Goal: Information Seeking & Learning: Learn about a topic

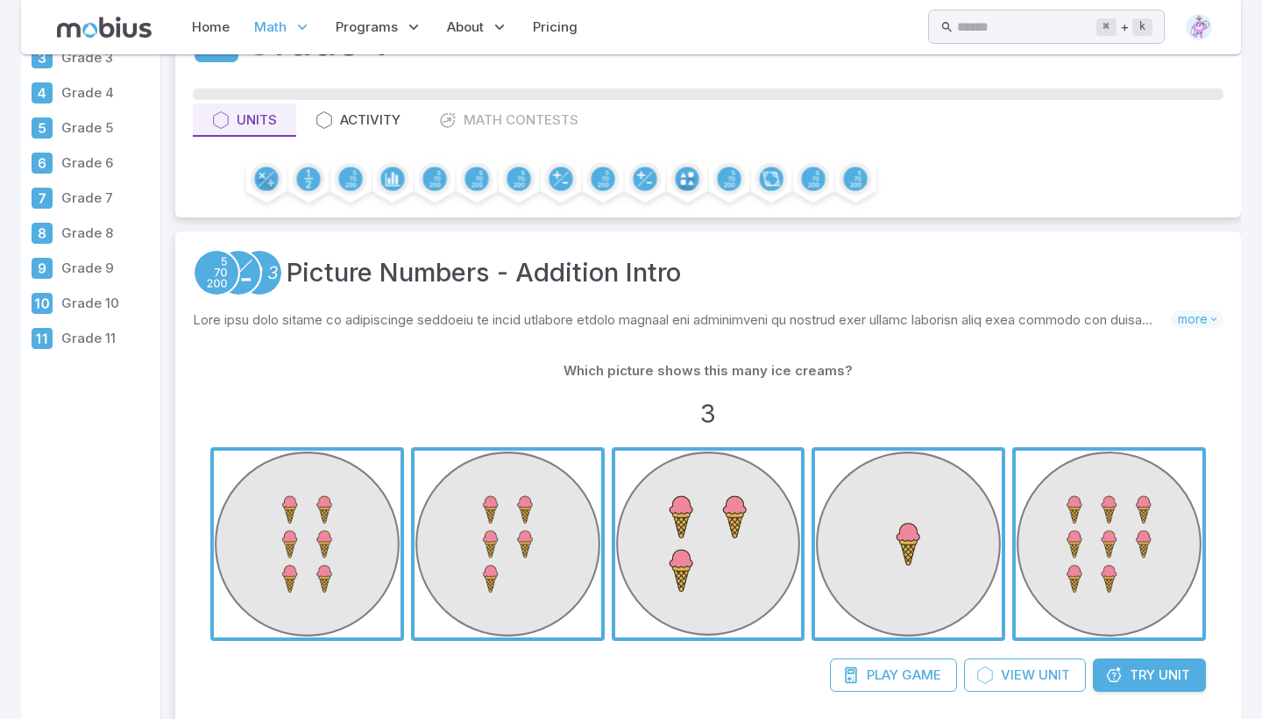
scroll to position [124, 0]
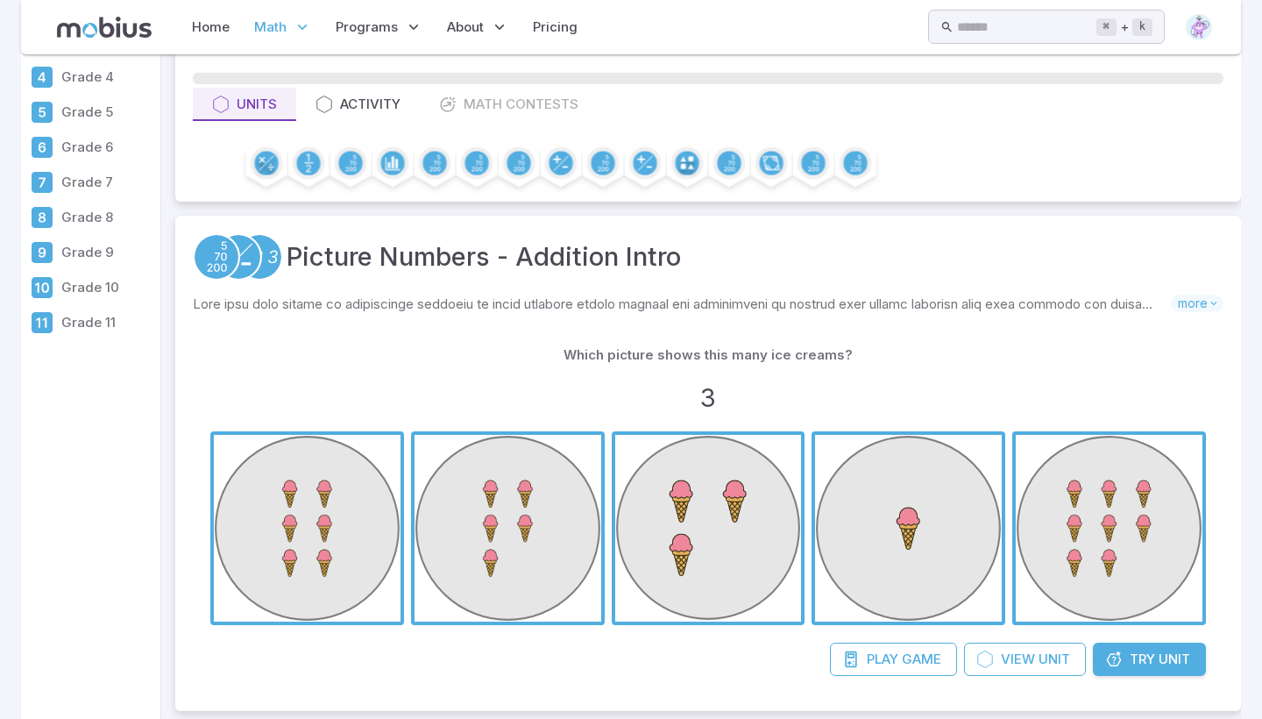
click at [751, 491] on span "button" at bounding box center [708, 528] width 187 height 187
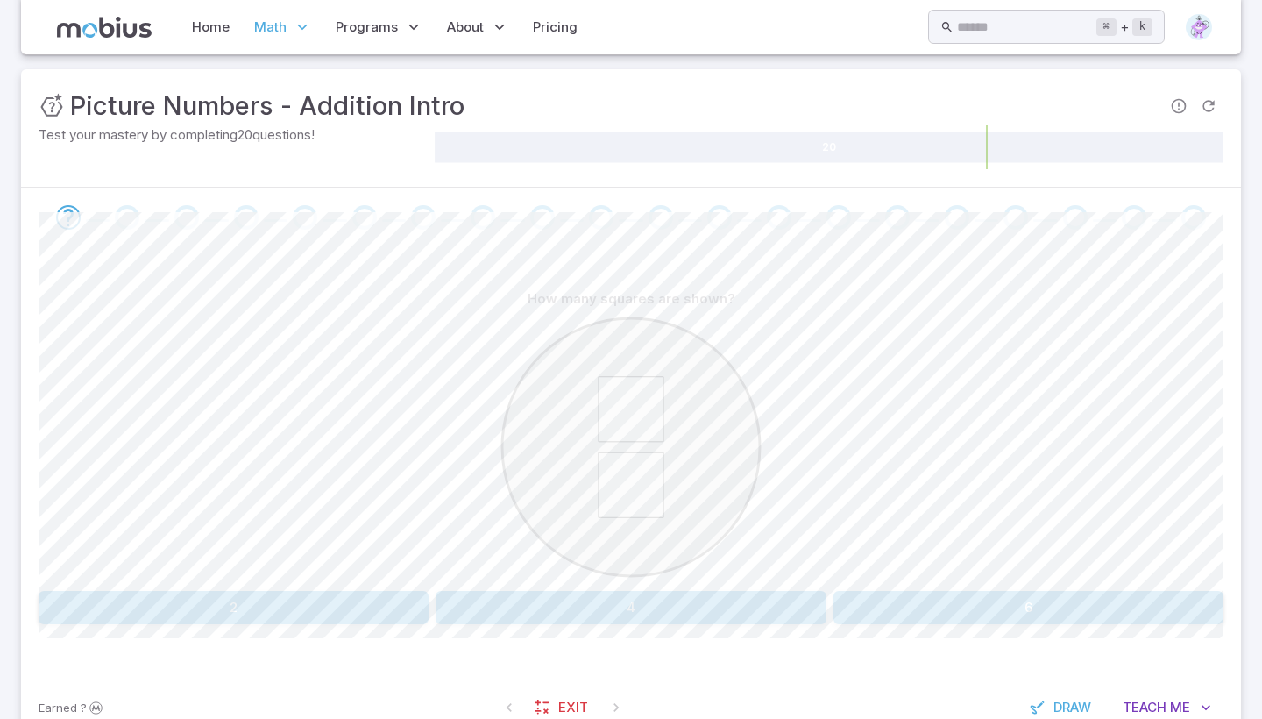
scroll to position [236, 0]
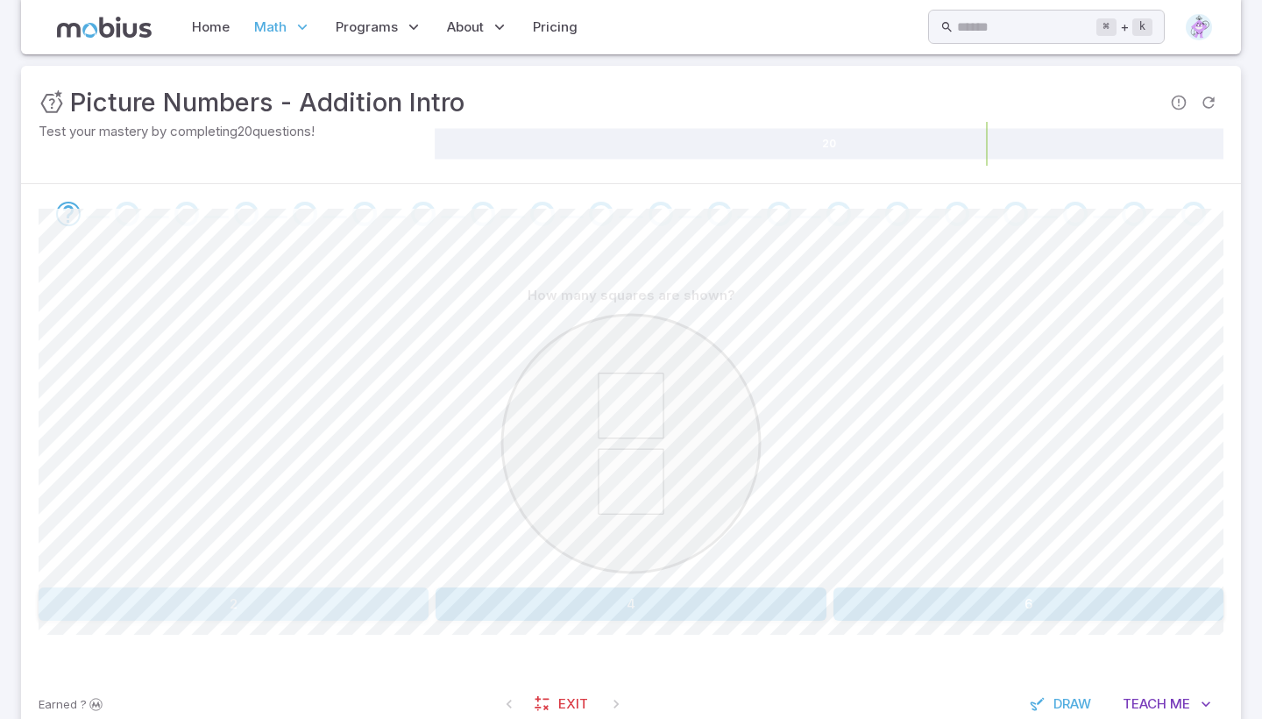
click at [341, 603] on button "2" at bounding box center [234, 603] width 390 height 33
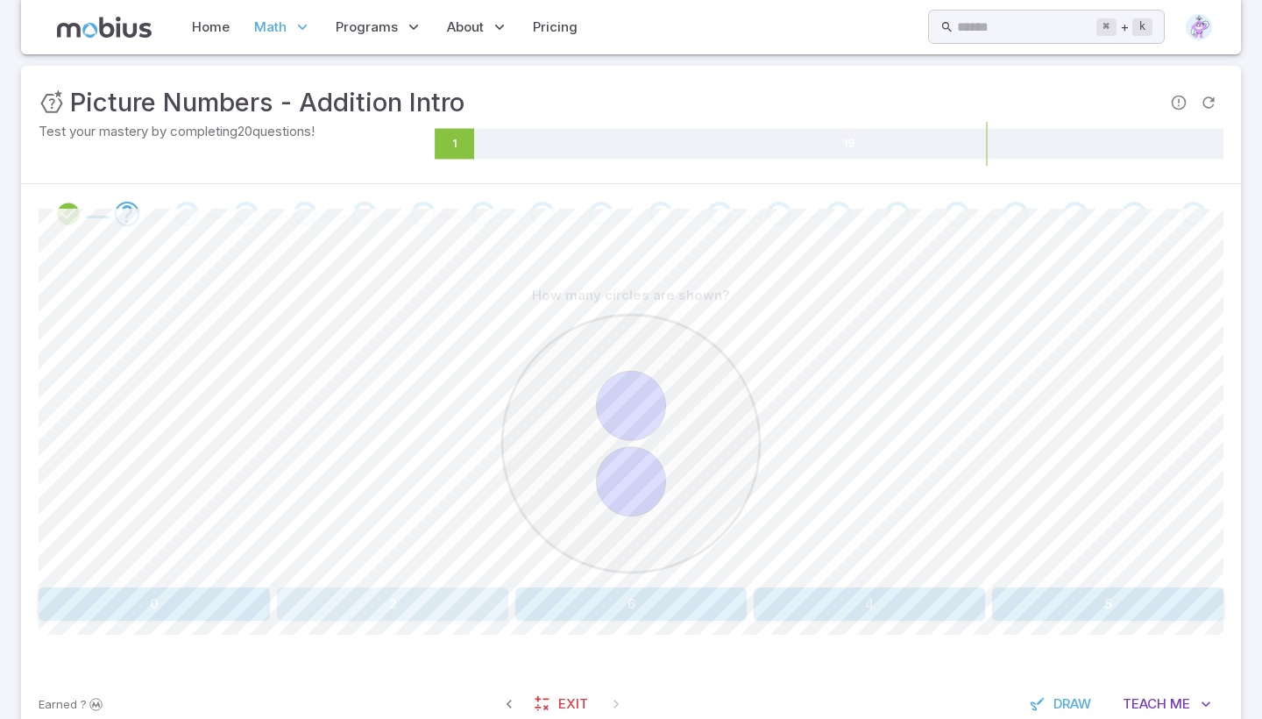
click at [341, 603] on button "2" at bounding box center [392, 603] width 231 height 33
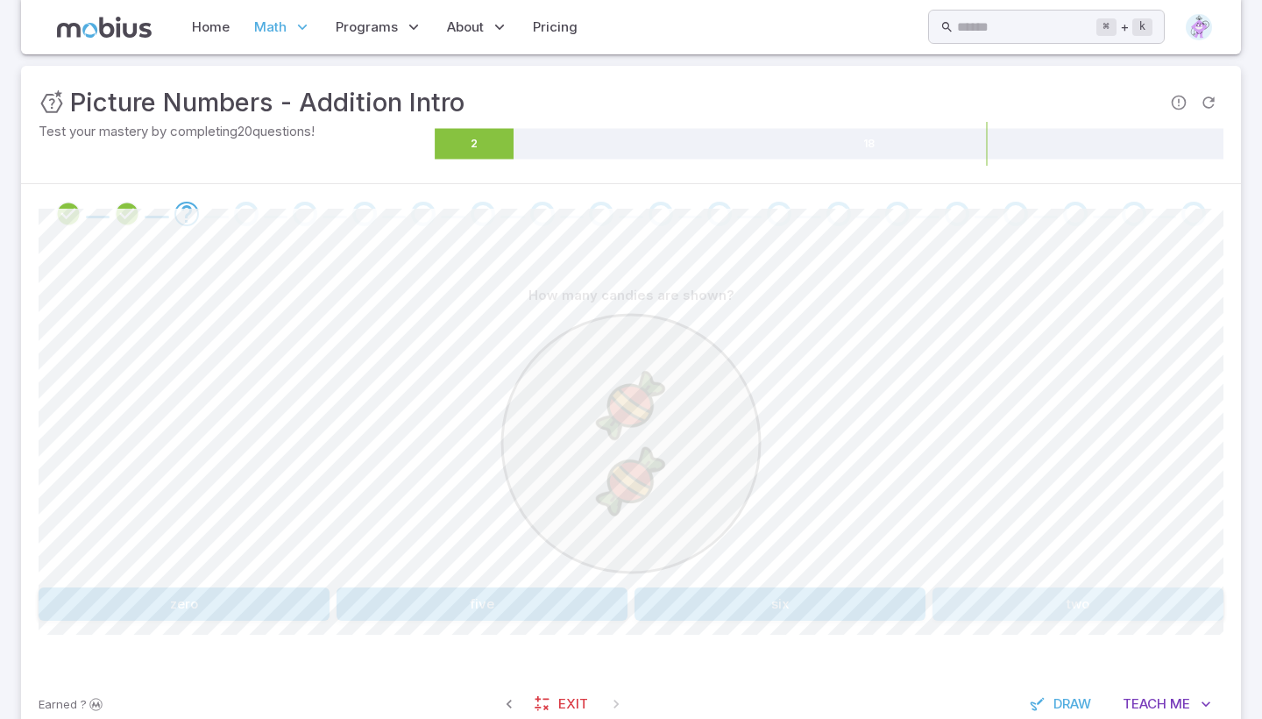
click at [1063, 593] on button "two" at bounding box center [1077, 603] width 291 height 33
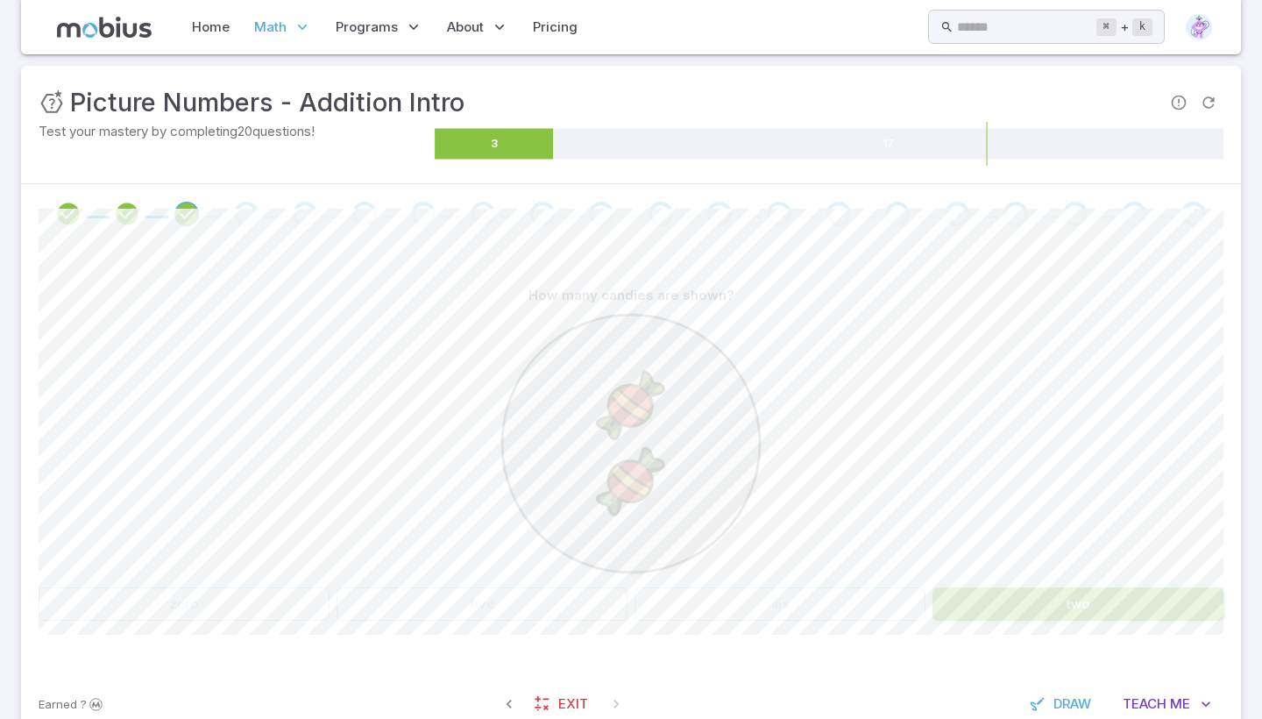
scroll to position [228, 0]
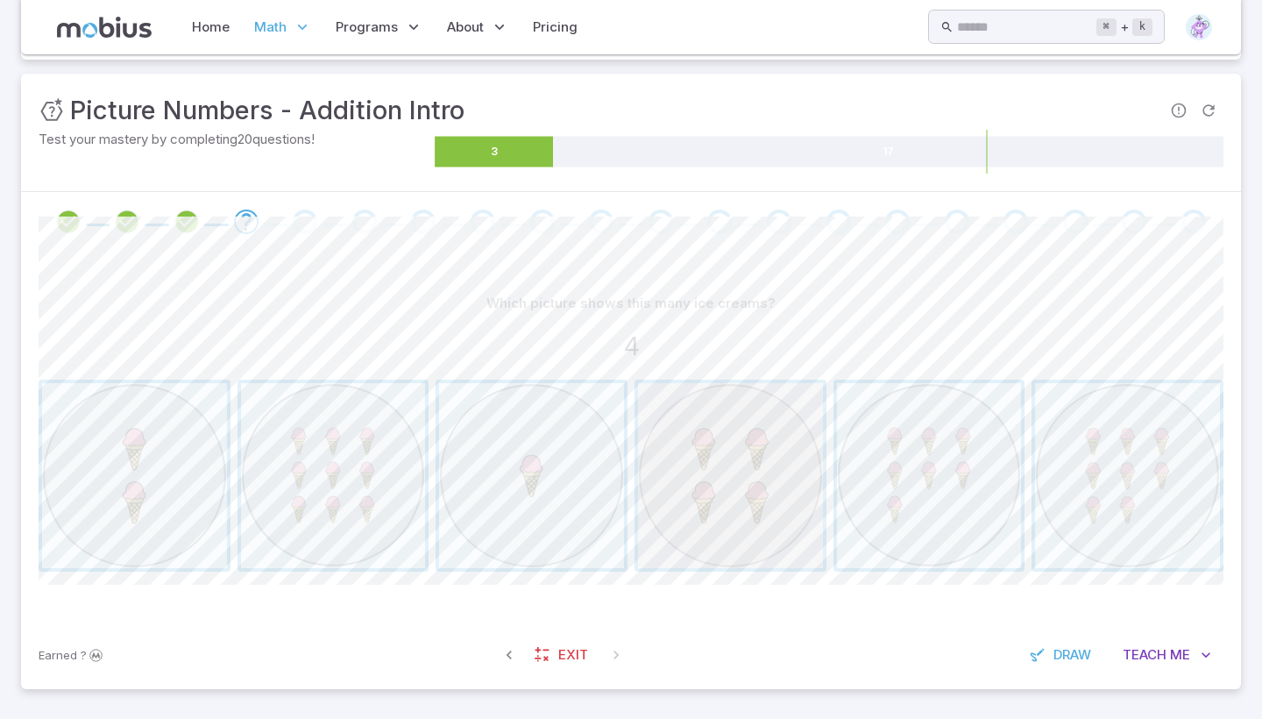
click at [762, 497] on span "button" at bounding box center [730, 475] width 185 height 185
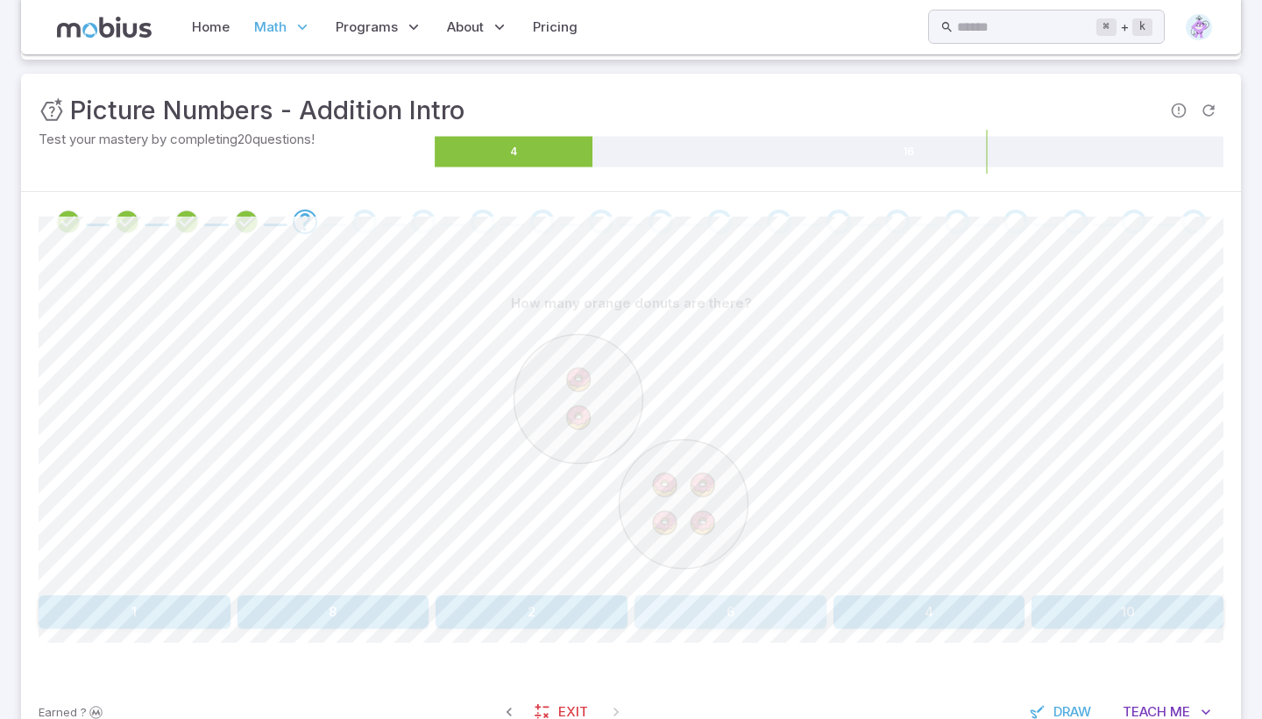
click at [739, 617] on button "6" at bounding box center [730, 611] width 192 height 33
click at [738, 617] on button "six" at bounding box center [779, 611] width 291 height 33
click at [738, 617] on button "nine" at bounding box center [730, 611] width 192 height 33
click at [508, 600] on button "4 + 5" at bounding box center [532, 611] width 192 height 33
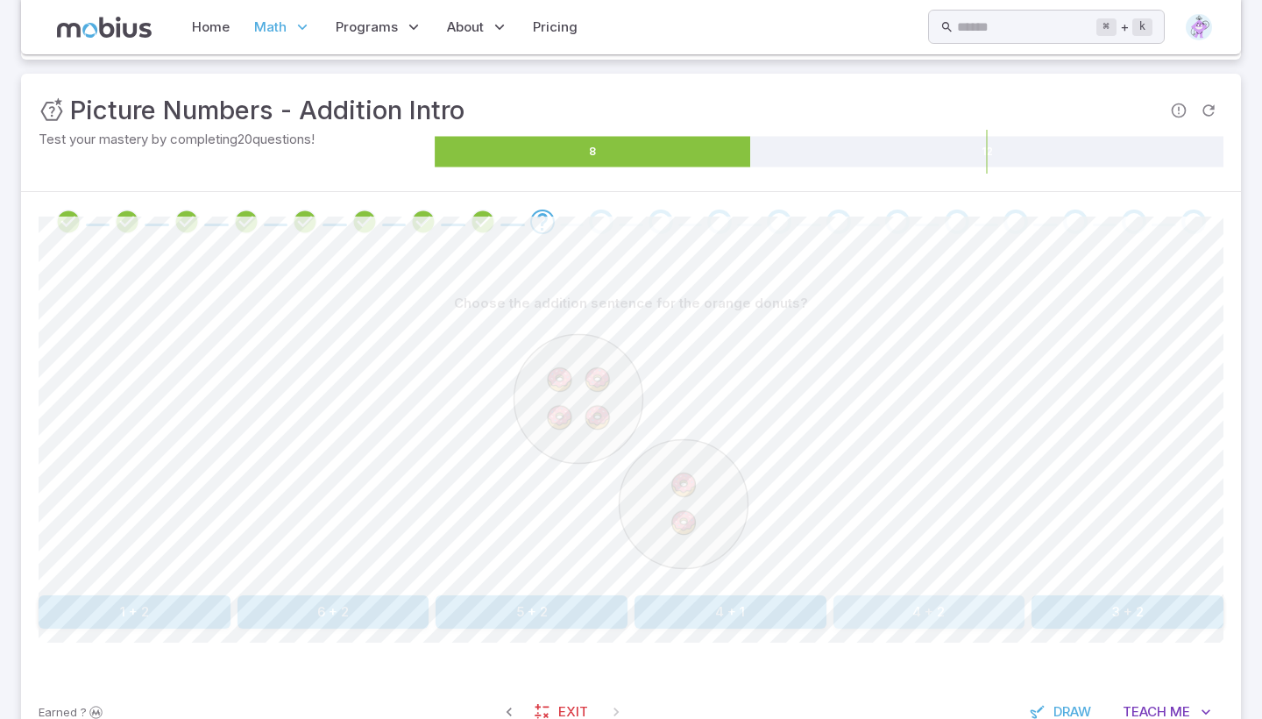
click at [907, 608] on button "4 + 2" at bounding box center [929, 611] width 192 height 33
click at [771, 597] on button "2 + 7" at bounding box center [730, 611] width 192 height 33
click at [894, 609] on button "2 + 4" at bounding box center [929, 611] width 192 height 33
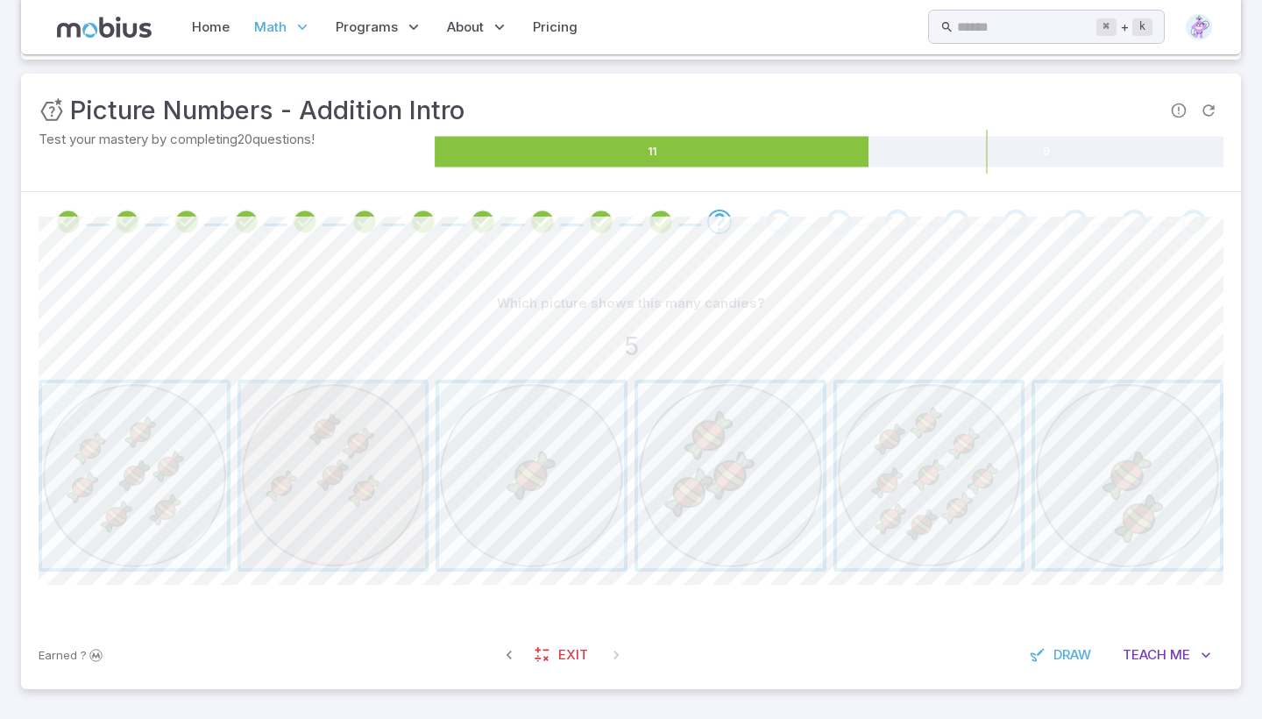
click at [341, 492] on span "button" at bounding box center [333, 475] width 185 height 185
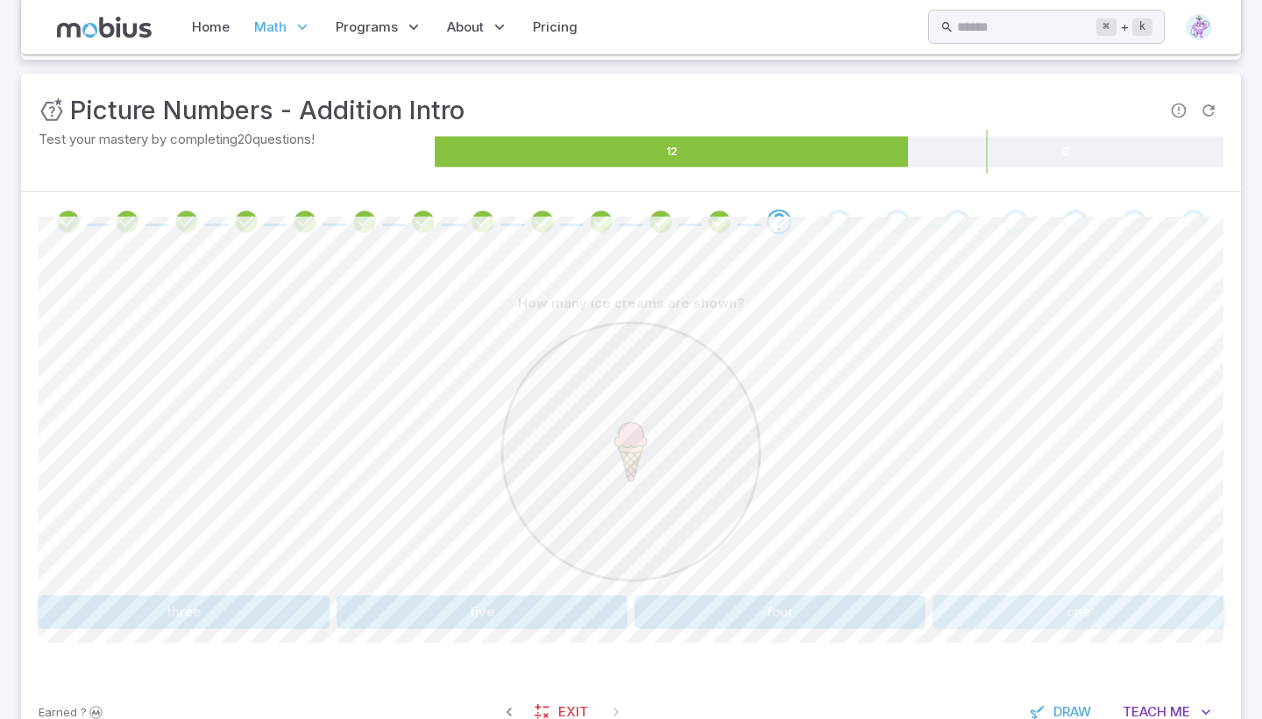
click at [1020, 605] on button "one" at bounding box center [1077, 611] width 291 height 33
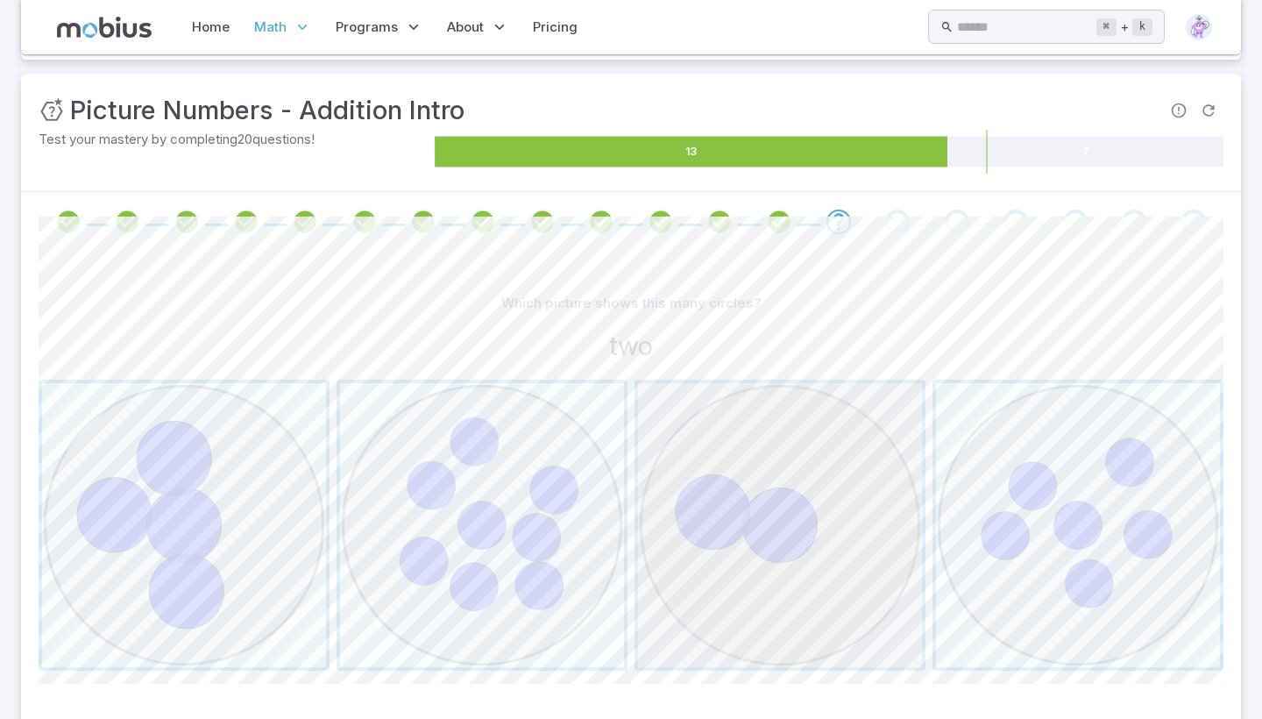
click at [839, 612] on span "button" at bounding box center [780, 525] width 284 height 284
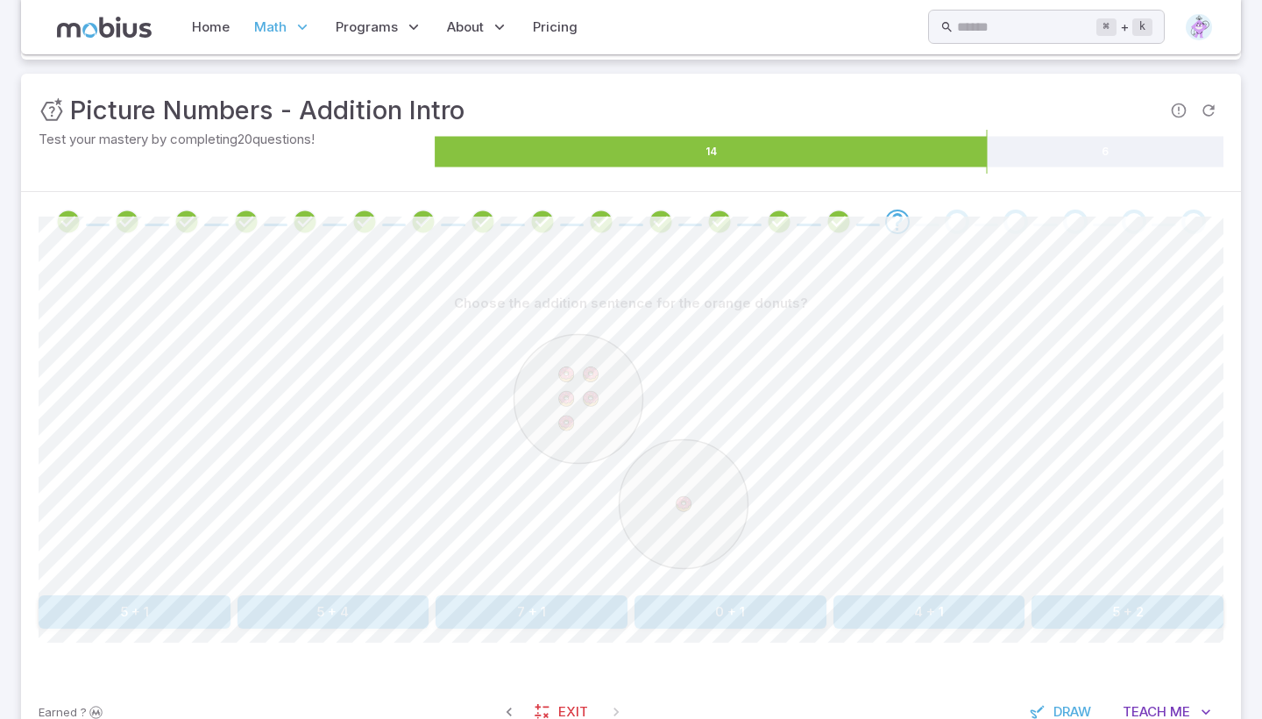
click at [144, 607] on button "5 + 1" at bounding box center [135, 611] width 192 height 33
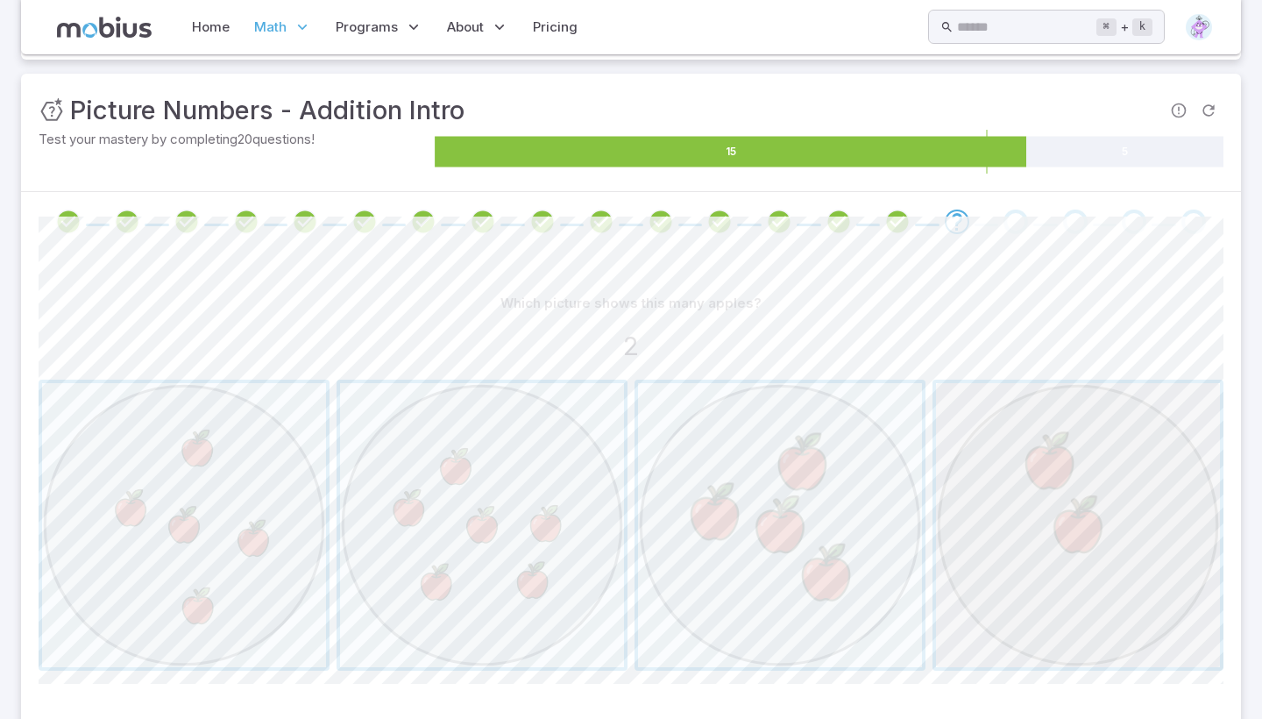
click at [946, 453] on span "button" at bounding box center [1078, 525] width 284 height 284
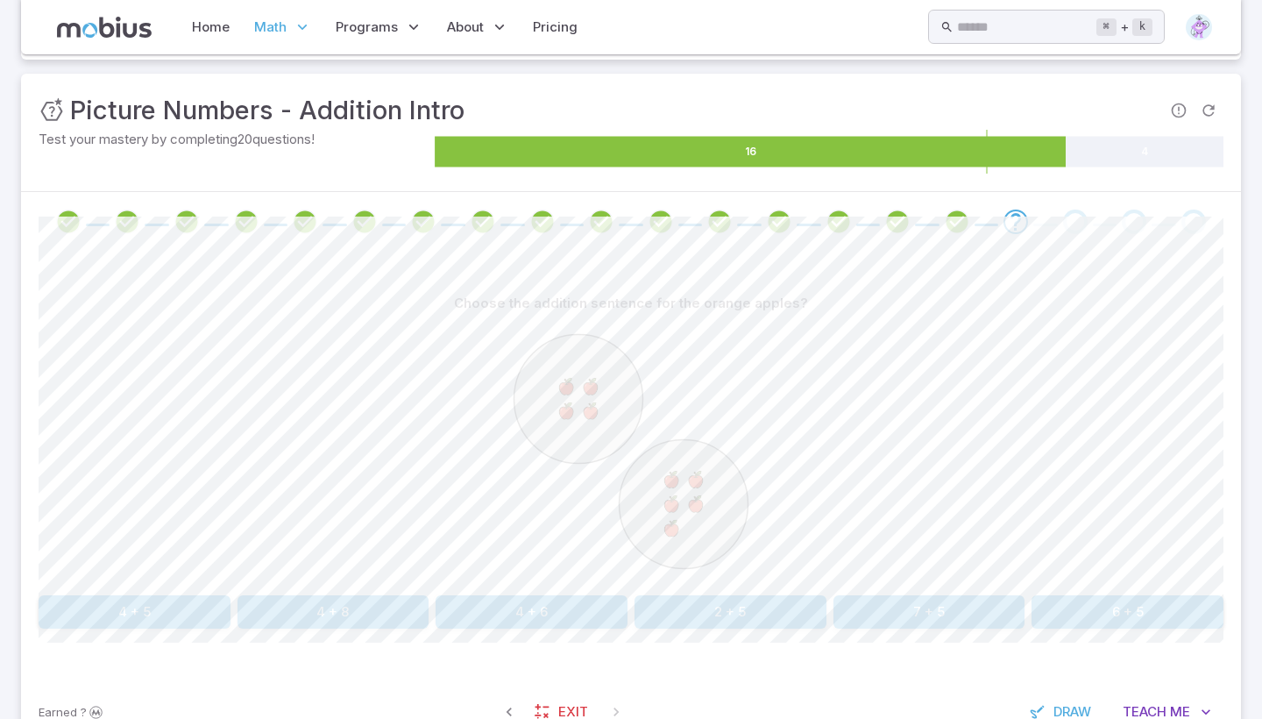
click at [145, 609] on button "4 + 5" at bounding box center [135, 611] width 192 height 33
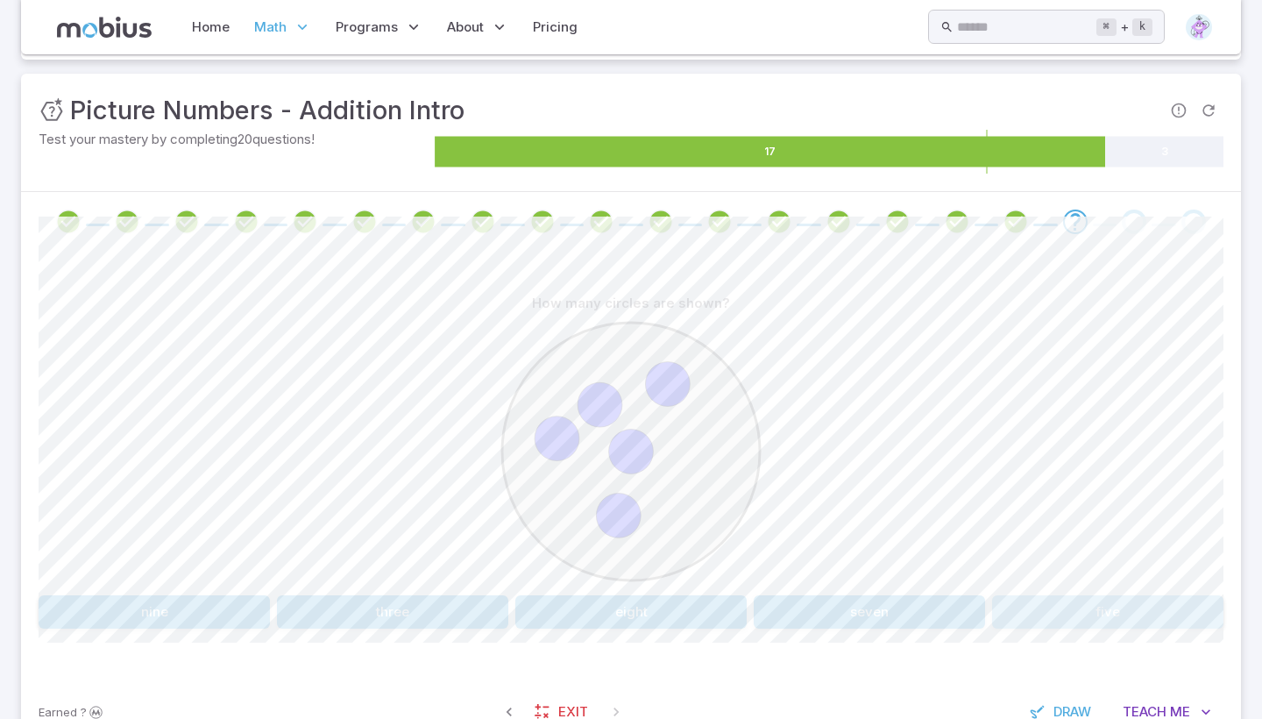
click at [1157, 601] on button "five" at bounding box center [1107, 611] width 231 height 33
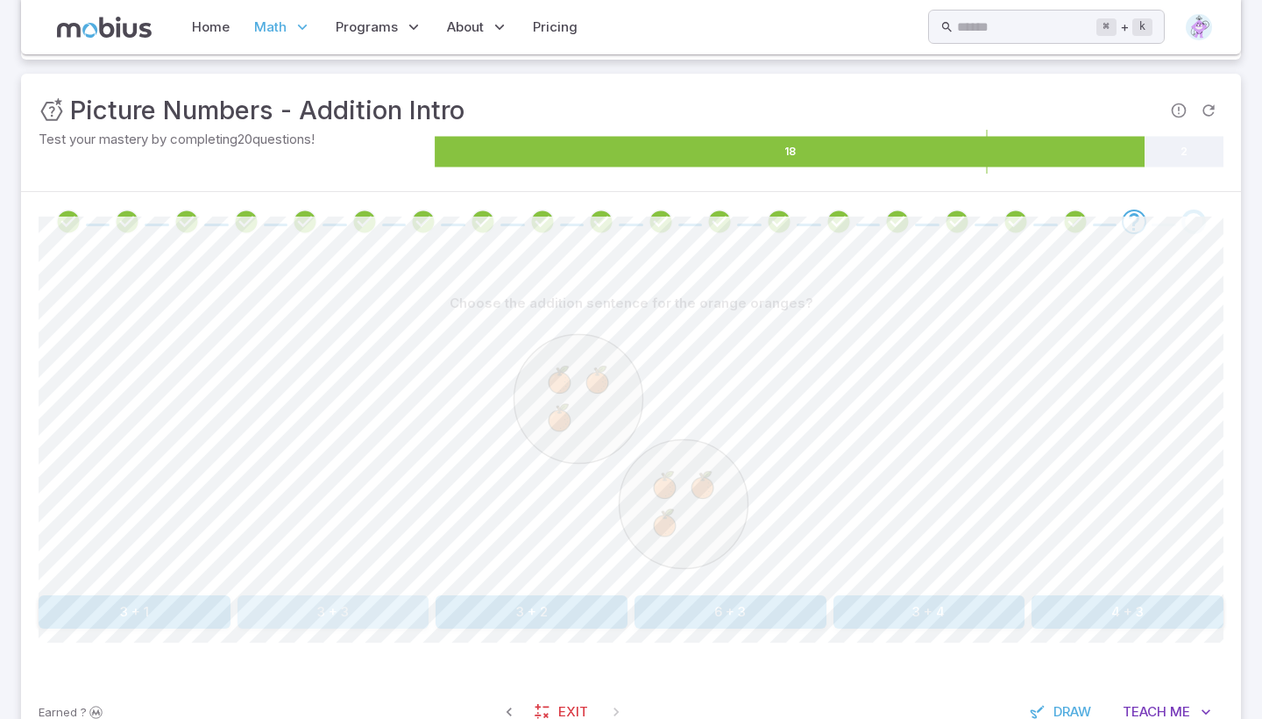
click at [325, 610] on button "3 + 3" at bounding box center [333, 611] width 192 height 33
click at [734, 603] on button "3 + 3" at bounding box center [730, 611] width 192 height 33
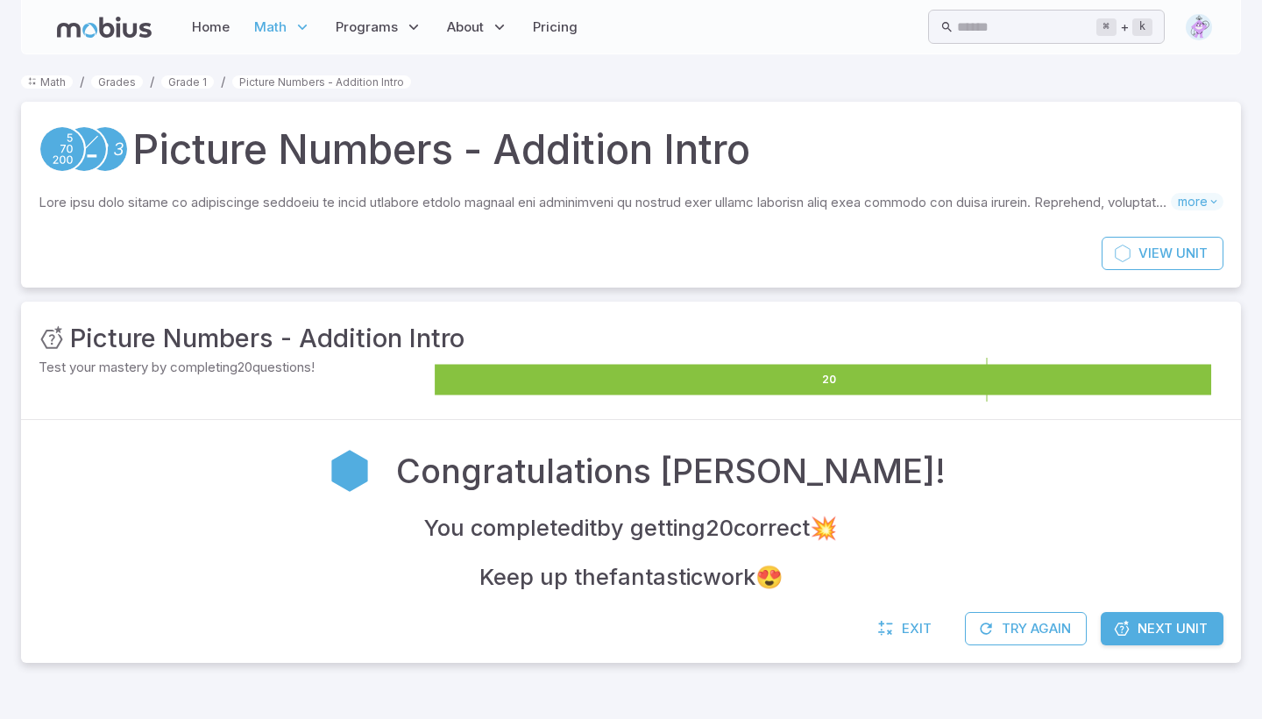
scroll to position [0, 0]
click at [1153, 620] on span "Next Unit" at bounding box center [1172, 628] width 70 height 19
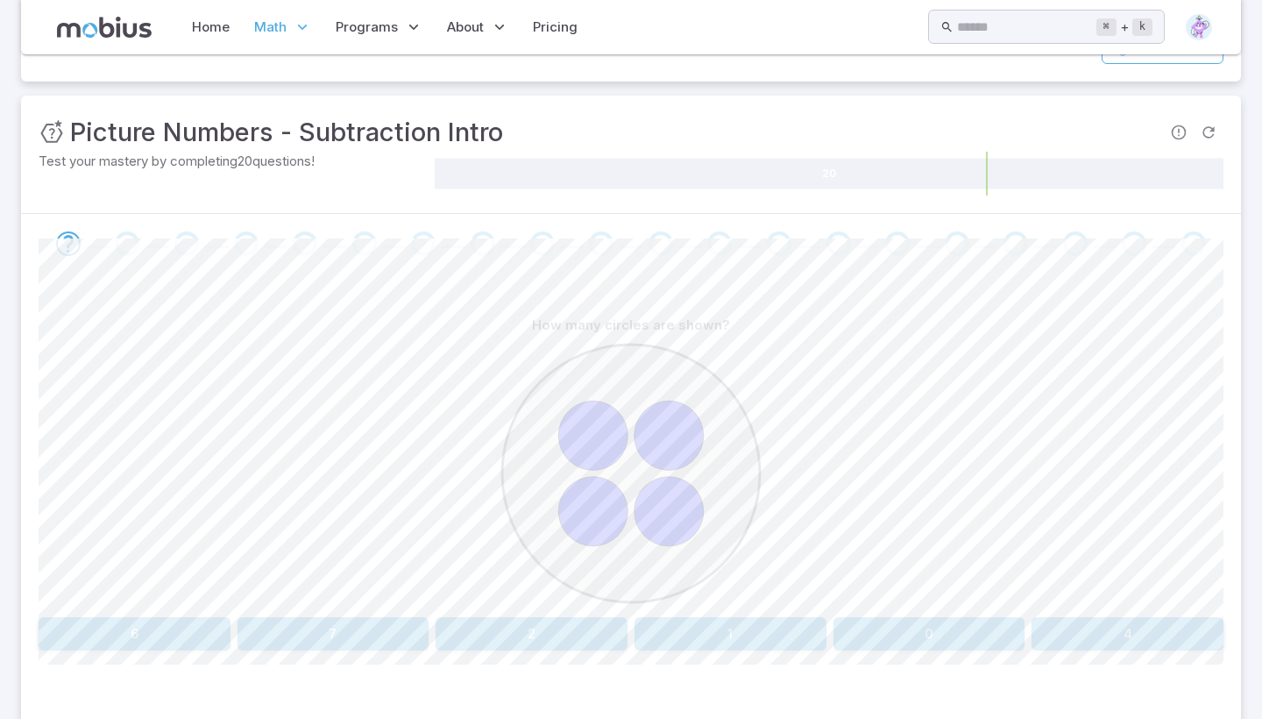
scroll to position [209, 0]
click at [1153, 620] on button "4" at bounding box center [1127, 630] width 192 height 33
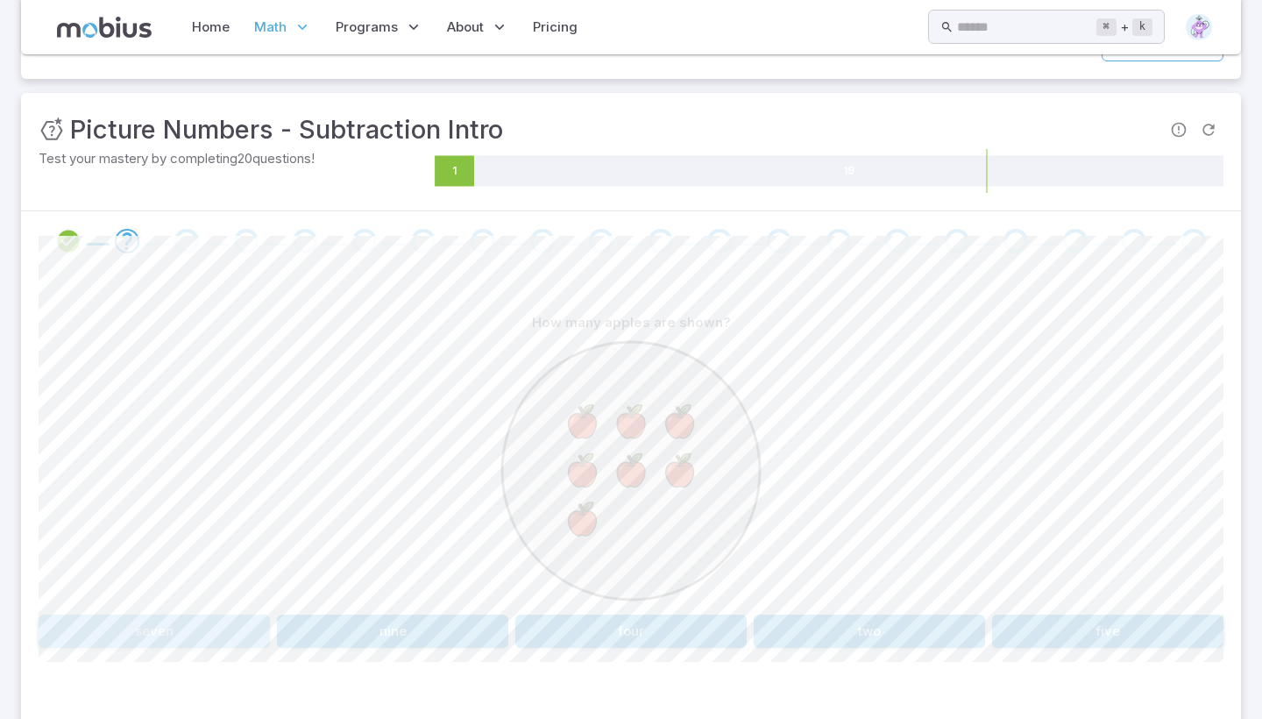
click at [145, 636] on button "seven" at bounding box center [154, 630] width 231 height 33
click at [115, 635] on button "9" at bounding box center [135, 630] width 192 height 33
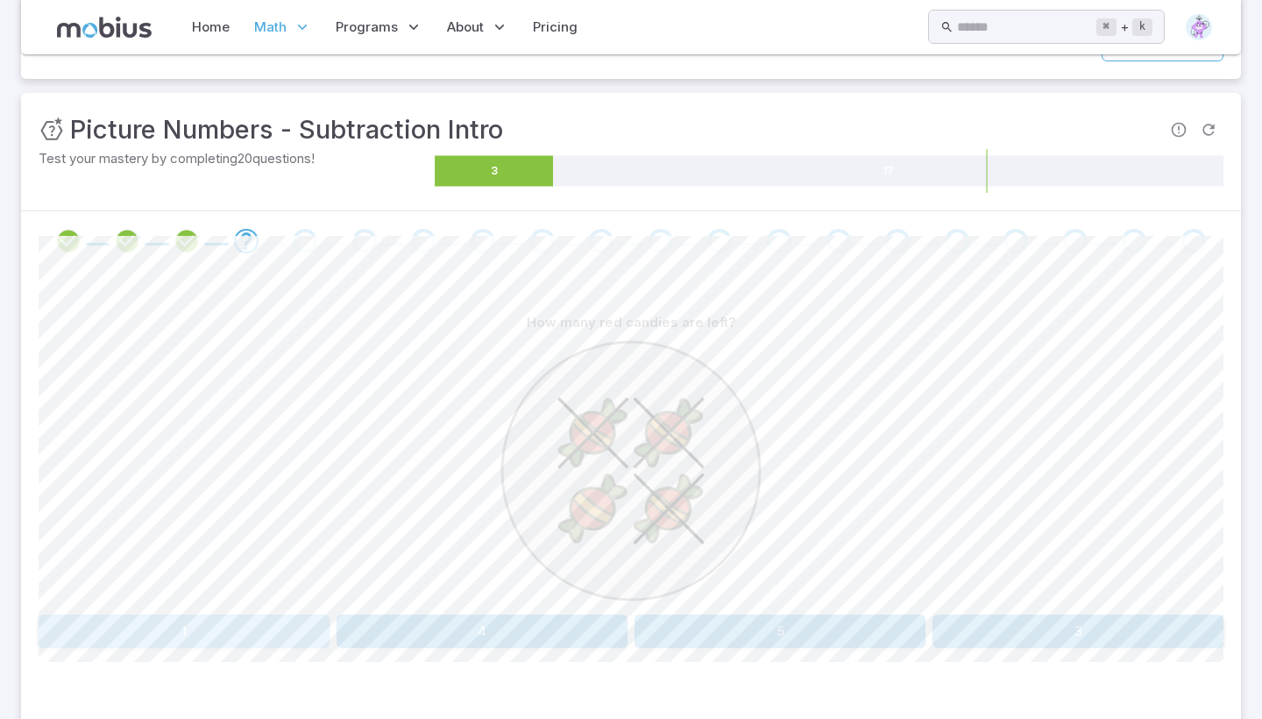
click at [115, 635] on button "1" at bounding box center [184, 630] width 291 height 33
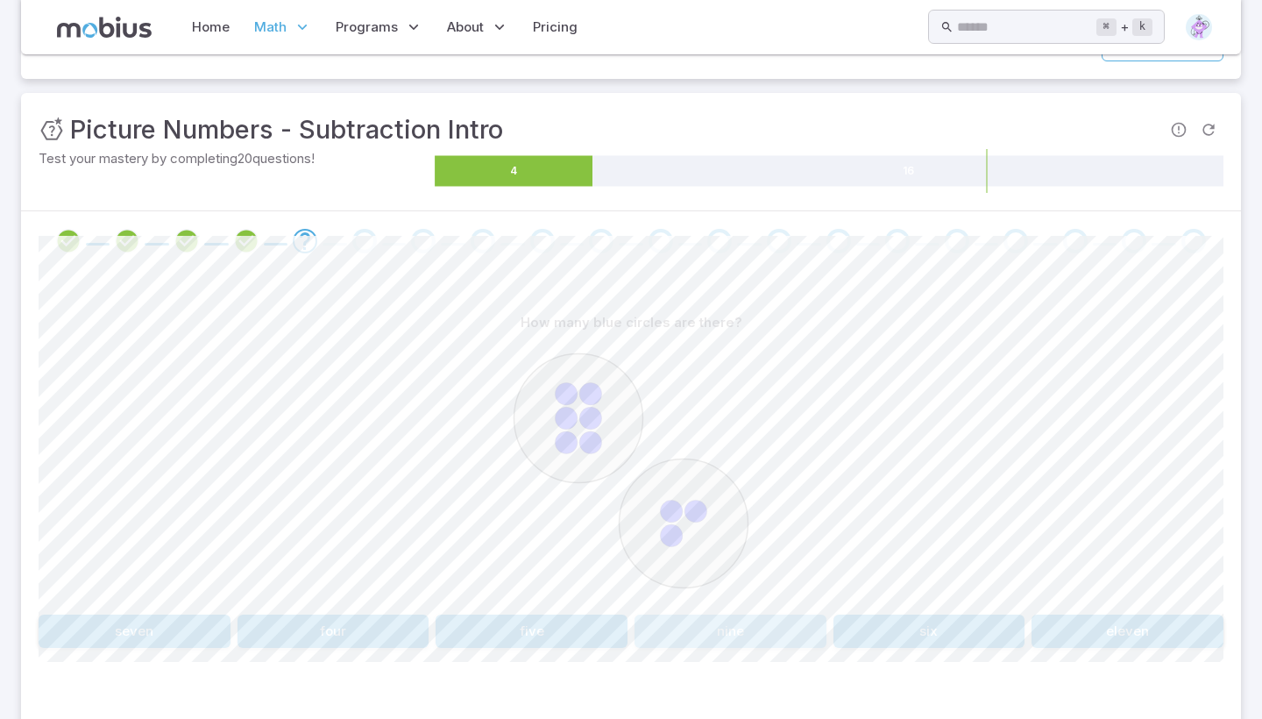
click at [770, 638] on button "nine" at bounding box center [730, 630] width 192 height 33
click at [1080, 621] on button "1 + 8" at bounding box center [1127, 630] width 192 height 33
click at [393, 615] on button "3 - 1" at bounding box center [333, 630] width 192 height 33
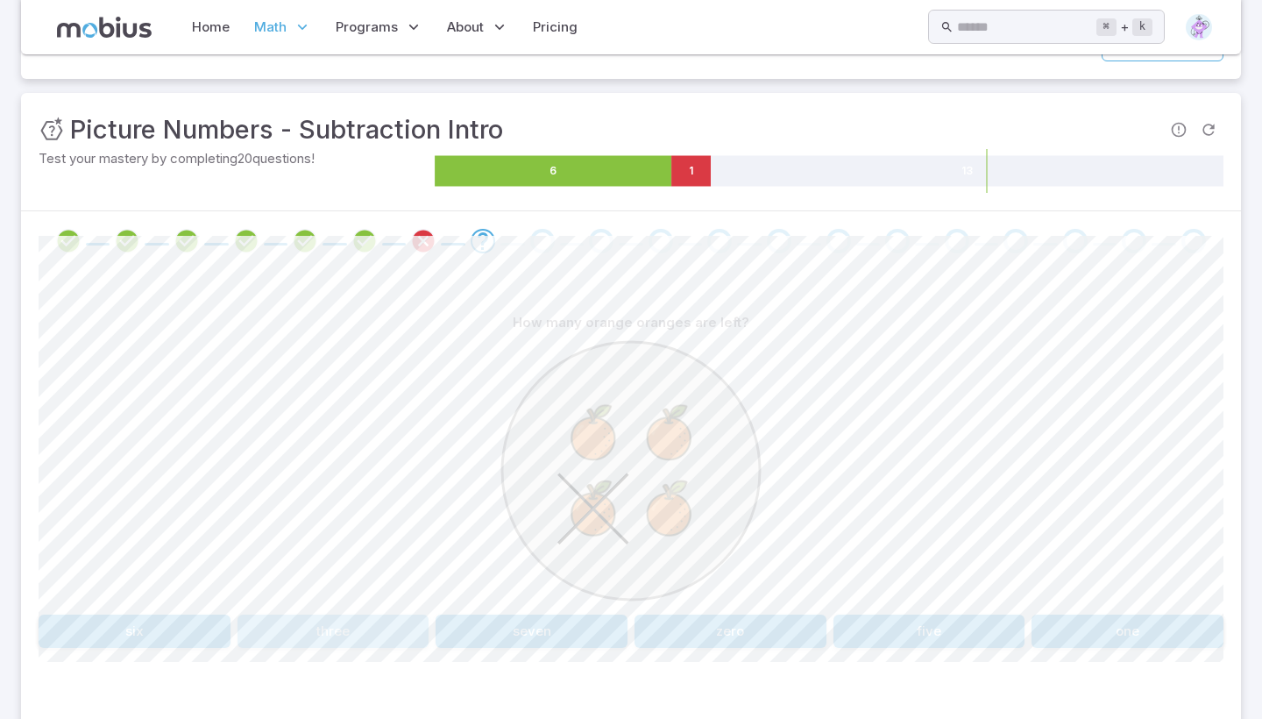
click at [365, 621] on button "three" at bounding box center [333, 630] width 192 height 33
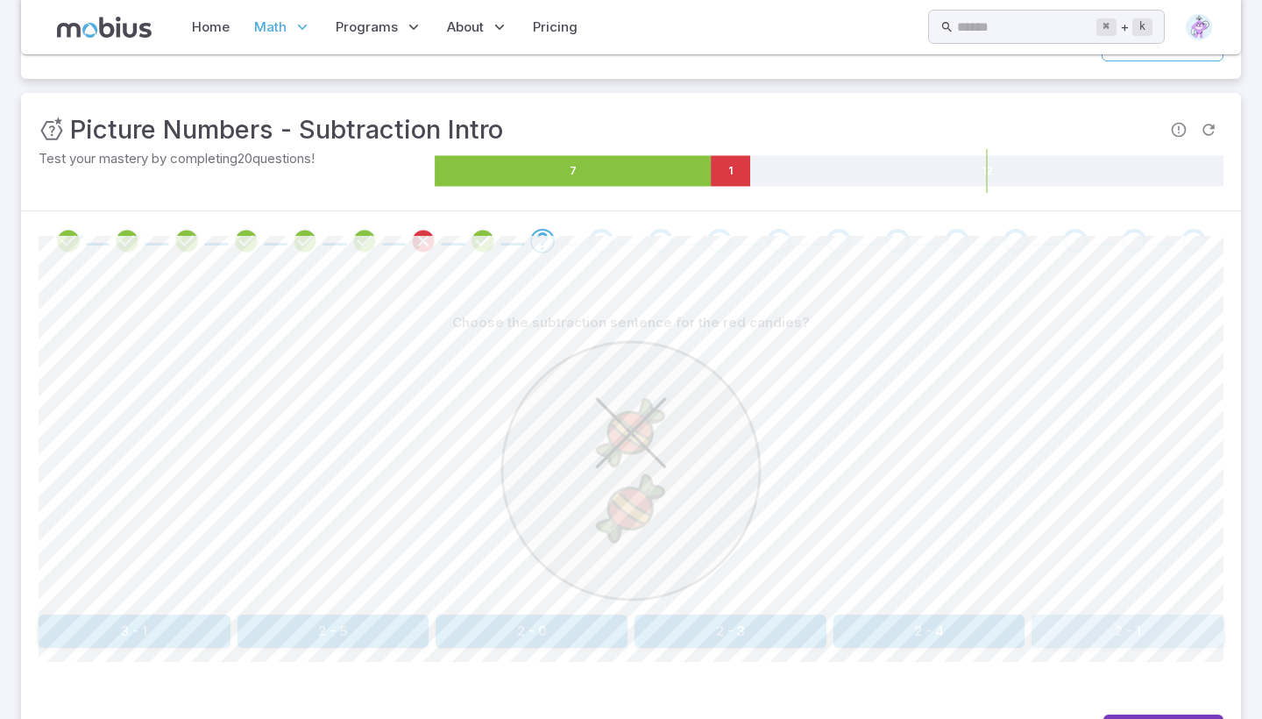
click at [1127, 633] on button "2 - 1" at bounding box center [1127, 630] width 192 height 33
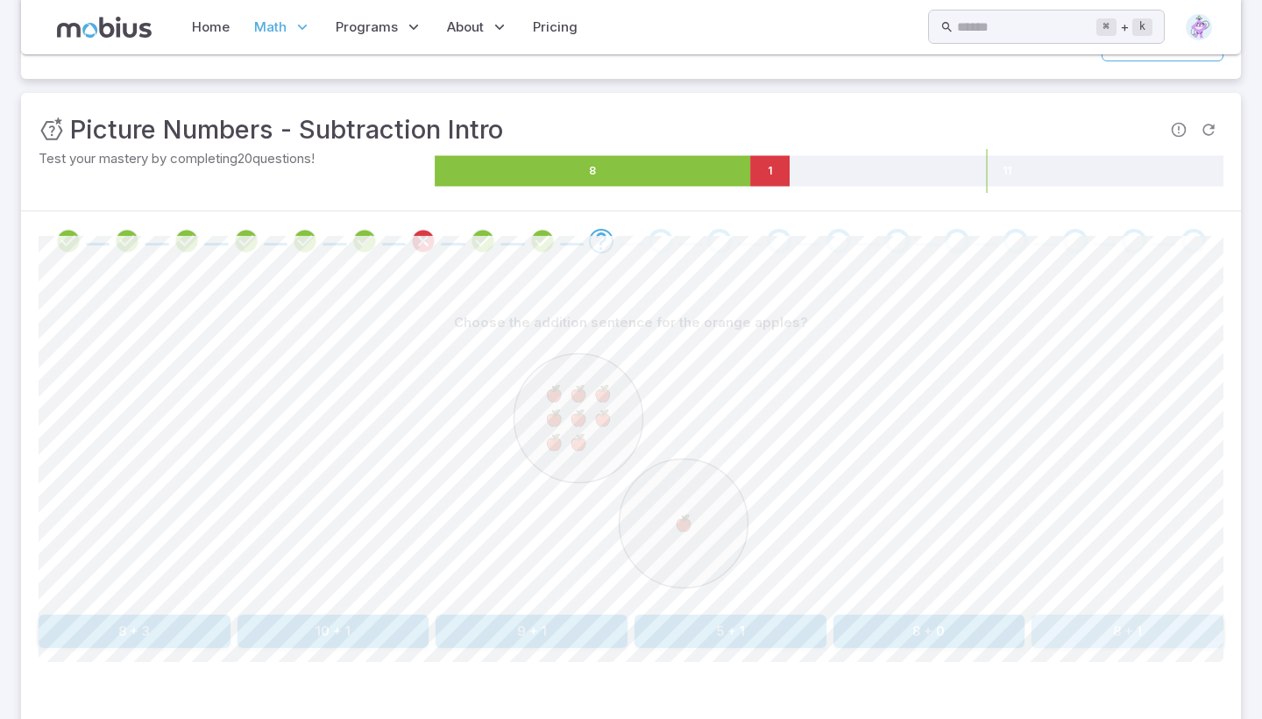
click at [1123, 628] on button "8 + 1" at bounding box center [1127, 630] width 192 height 33
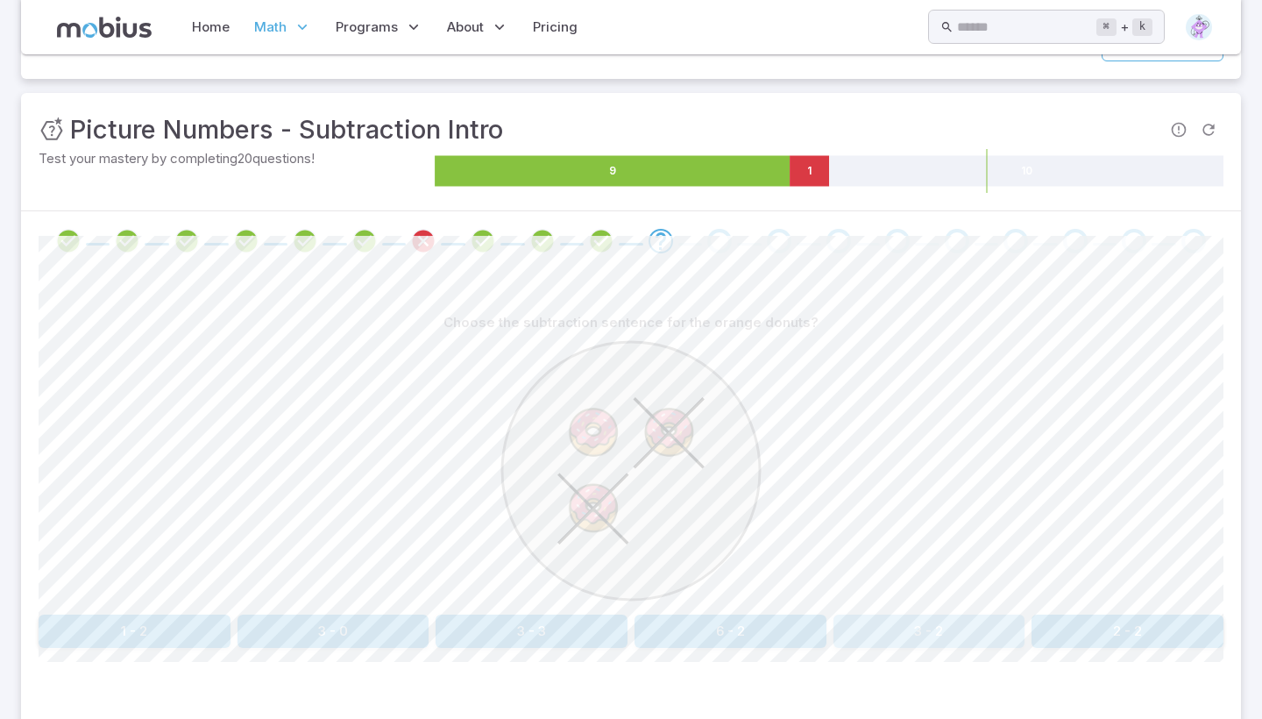
click at [921, 618] on button "3 - 2" at bounding box center [929, 630] width 192 height 33
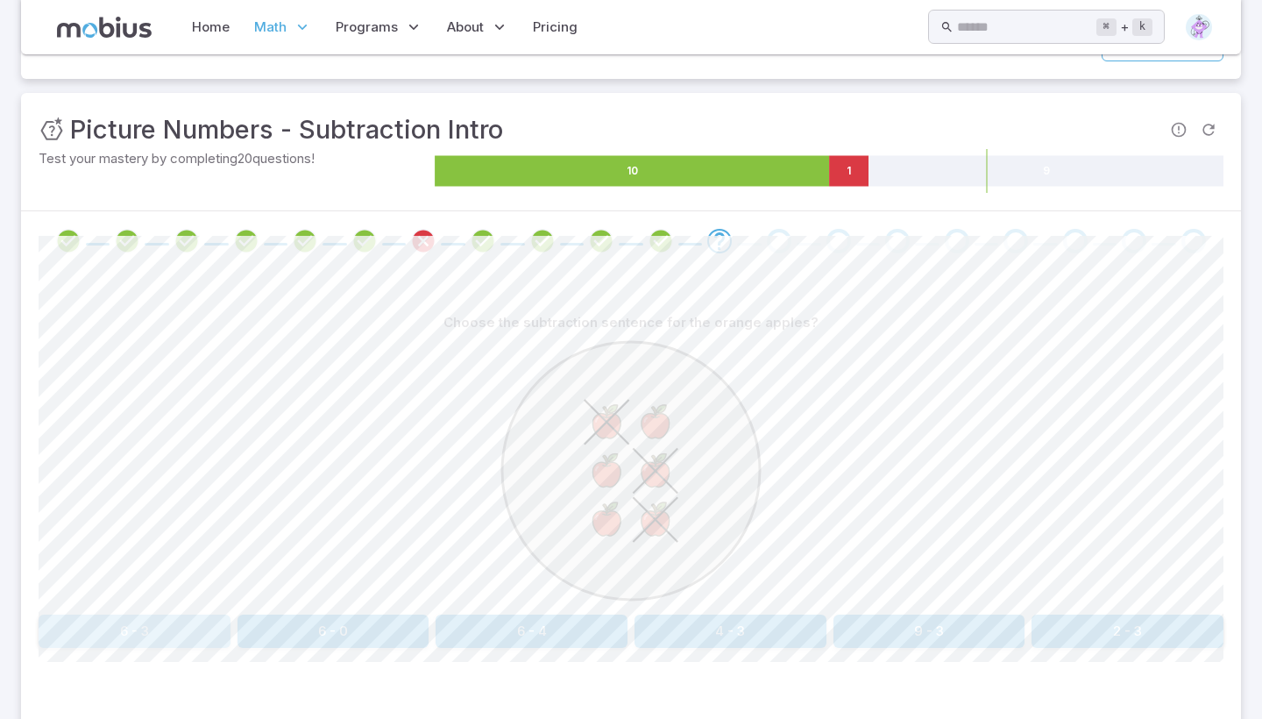
click at [195, 640] on button "6 - 3" at bounding box center [135, 630] width 192 height 33
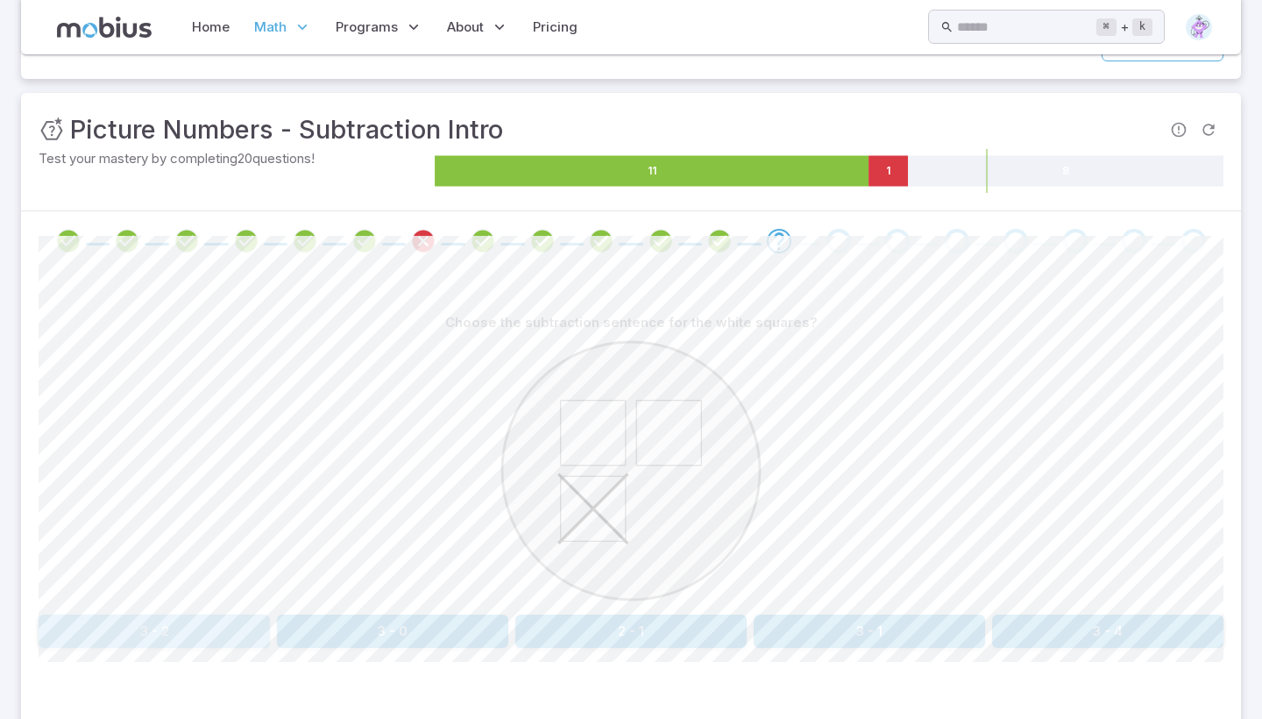
click at [180, 620] on button "3 - 2" at bounding box center [154, 630] width 231 height 33
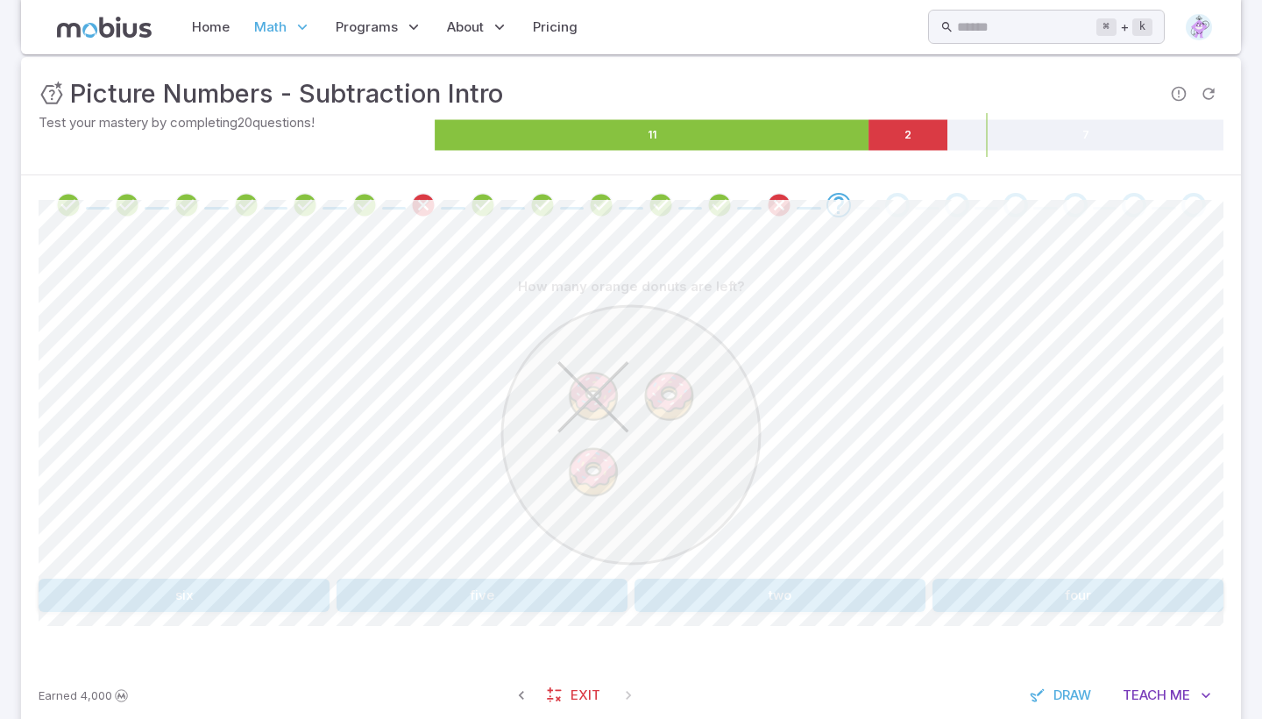
scroll to position [263, 0]
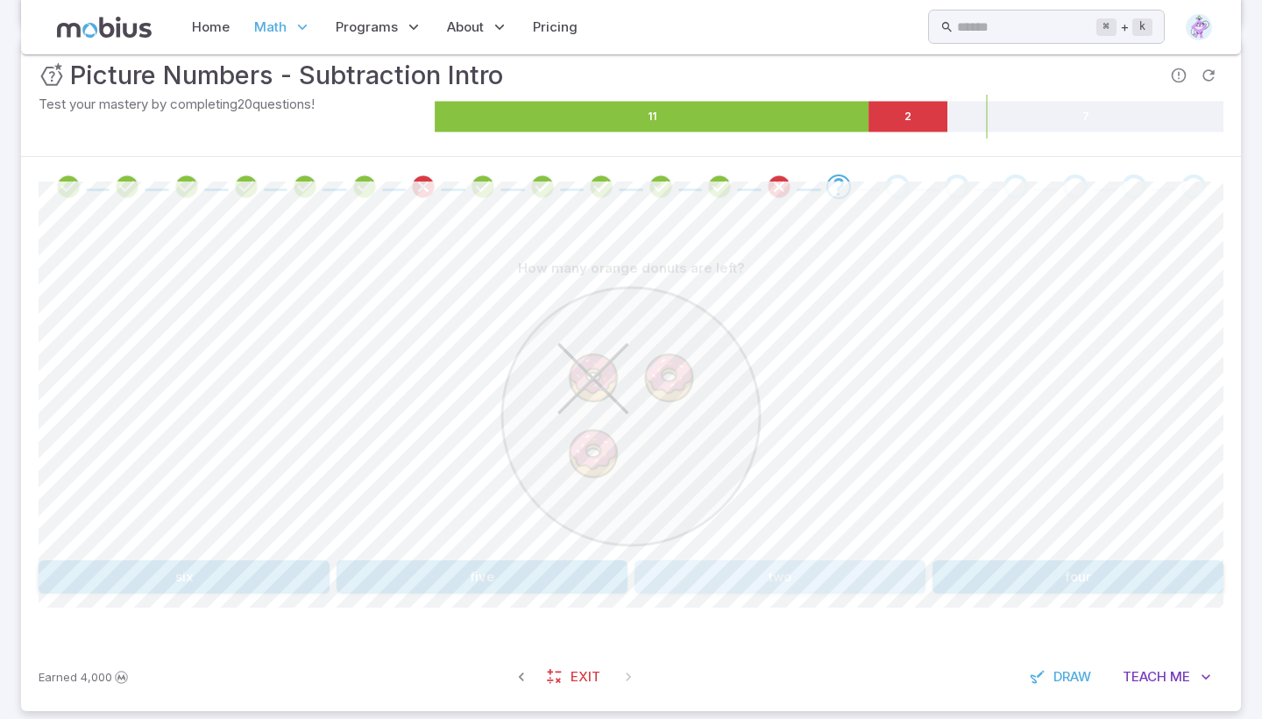
click at [697, 573] on button "two" at bounding box center [779, 576] width 291 height 33
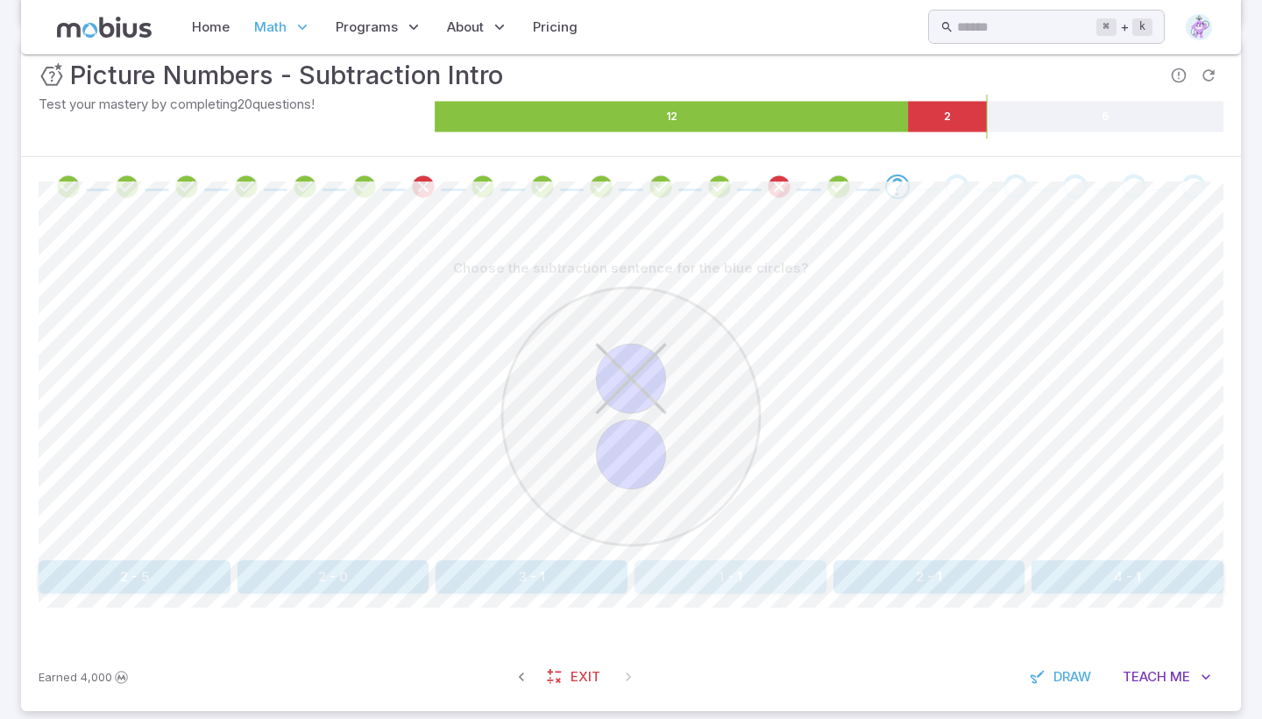
click at [697, 573] on button "1 - 1" at bounding box center [730, 576] width 192 height 33
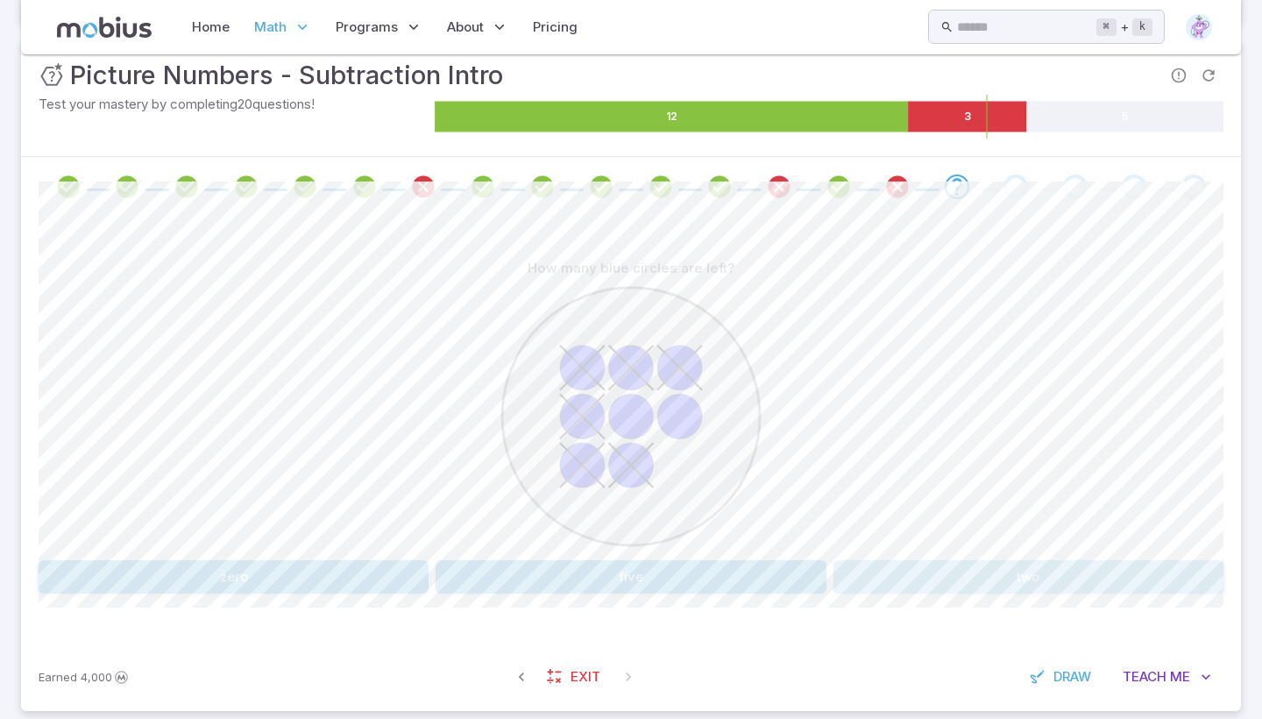
click at [977, 576] on button "two" at bounding box center [1028, 576] width 390 height 33
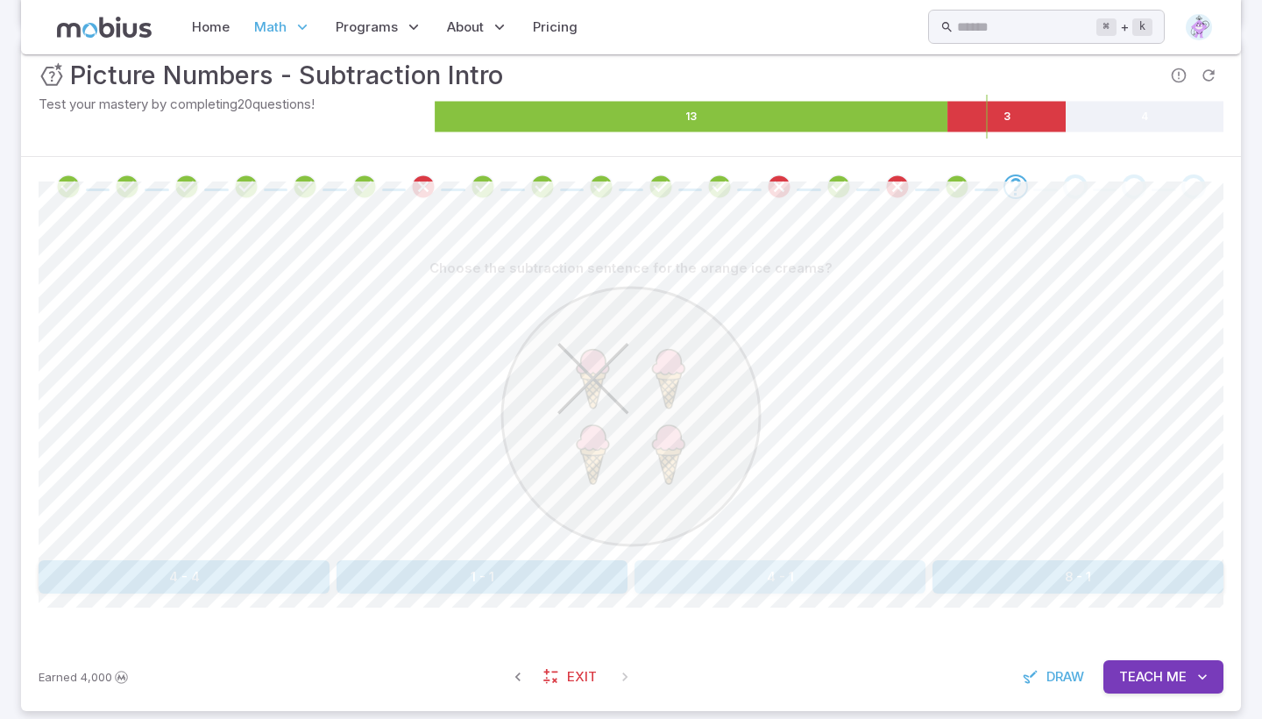
click at [838, 579] on button "4 - 1" at bounding box center [779, 576] width 291 height 33
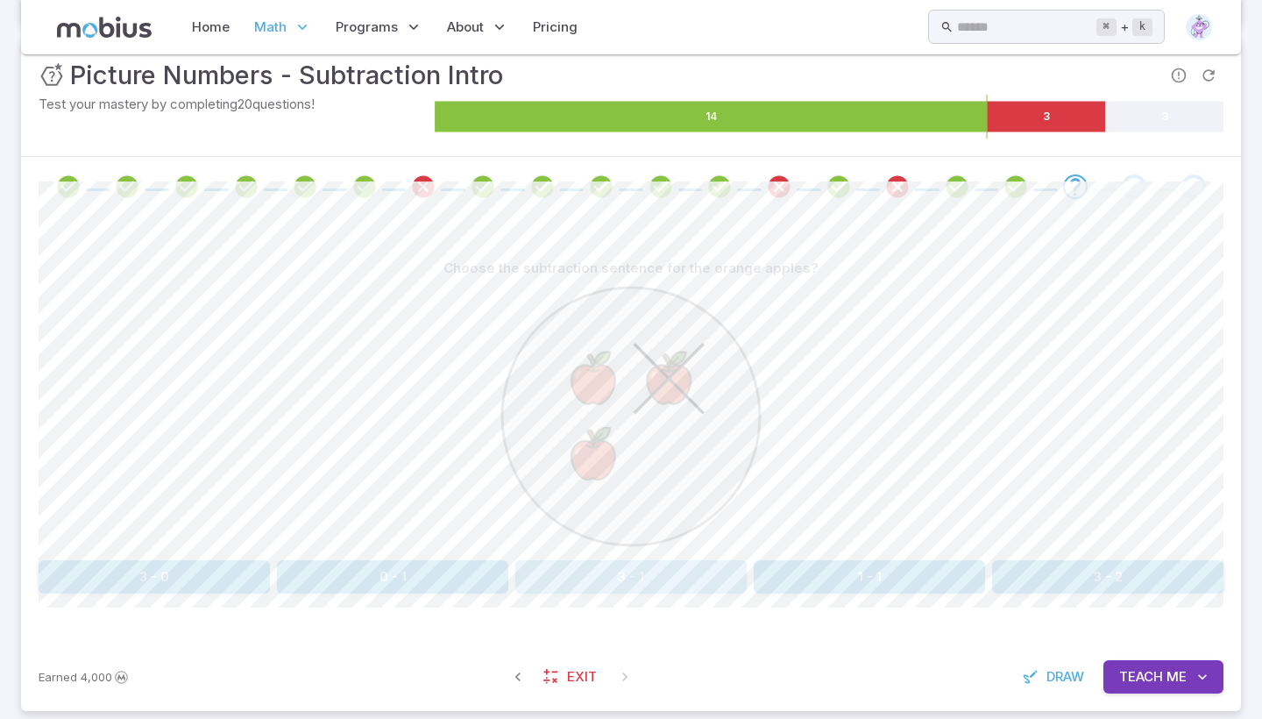
click at [634, 573] on button "3 - 1" at bounding box center [630, 576] width 231 height 33
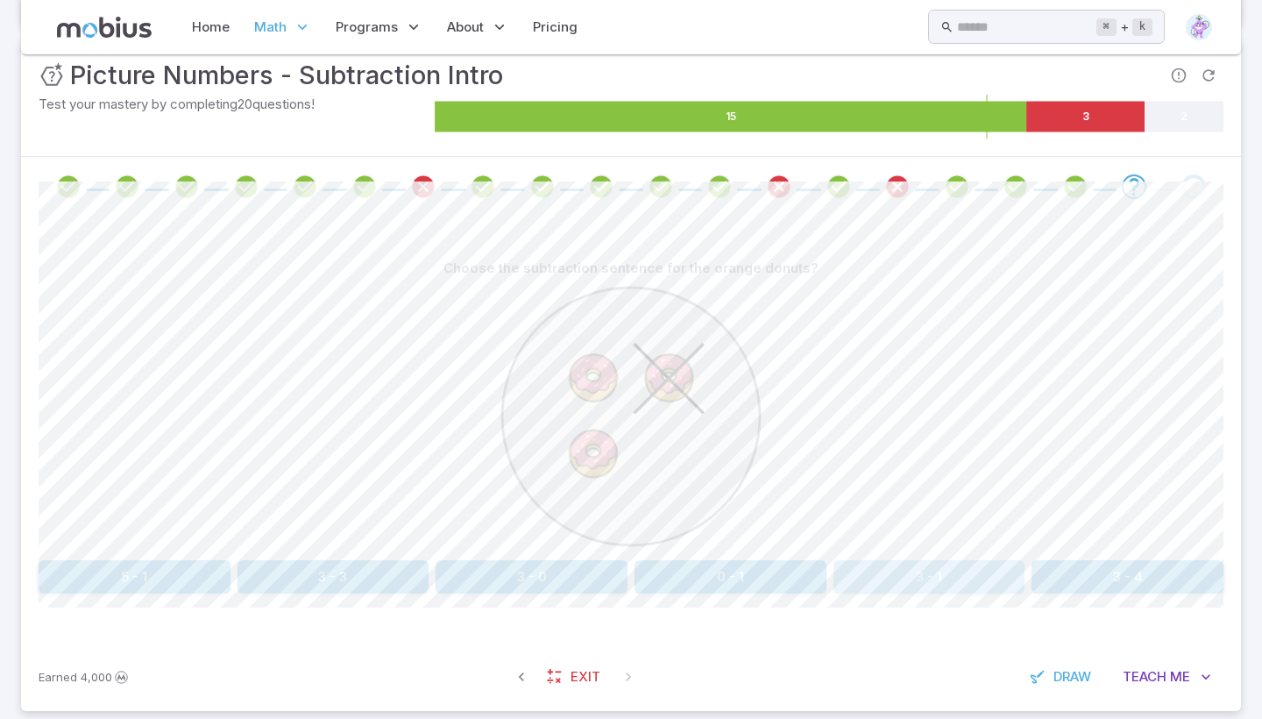
click at [889, 578] on button "3 - 1" at bounding box center [929, 576] width 192 height 33
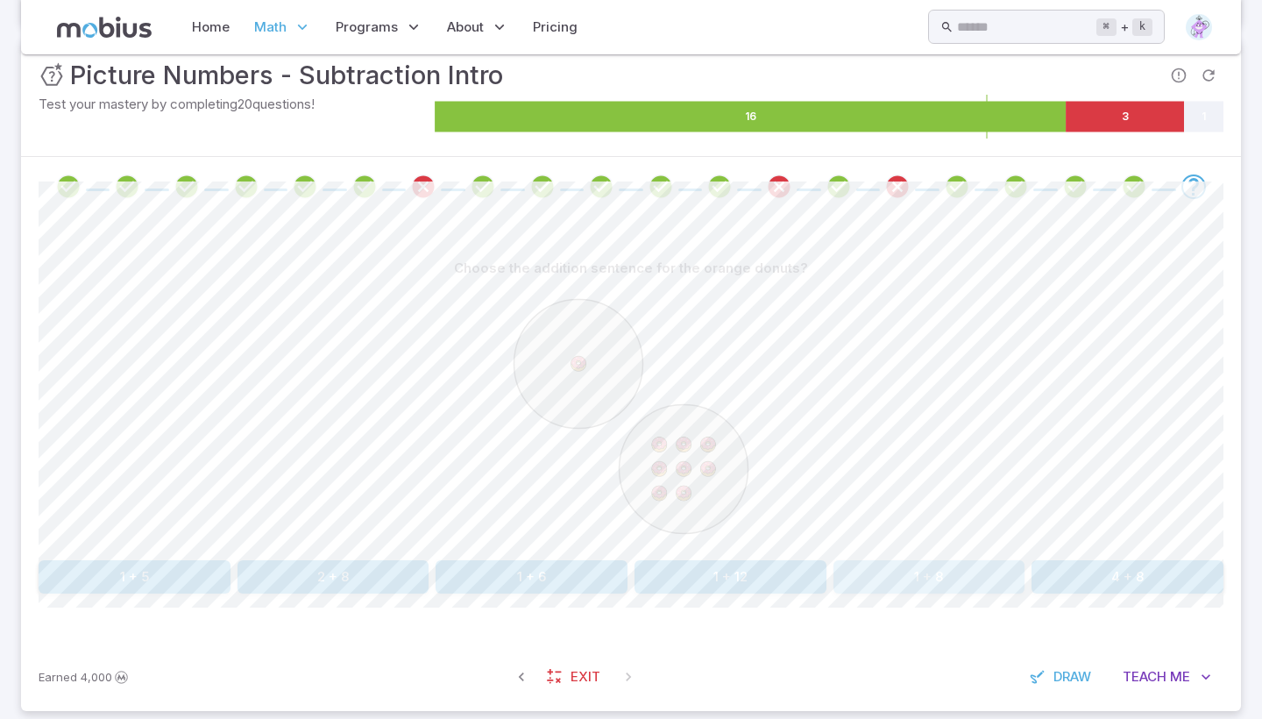
click at [889, 578] on button "1 + 8" at bounding box center [929, 576] width 192 height 33
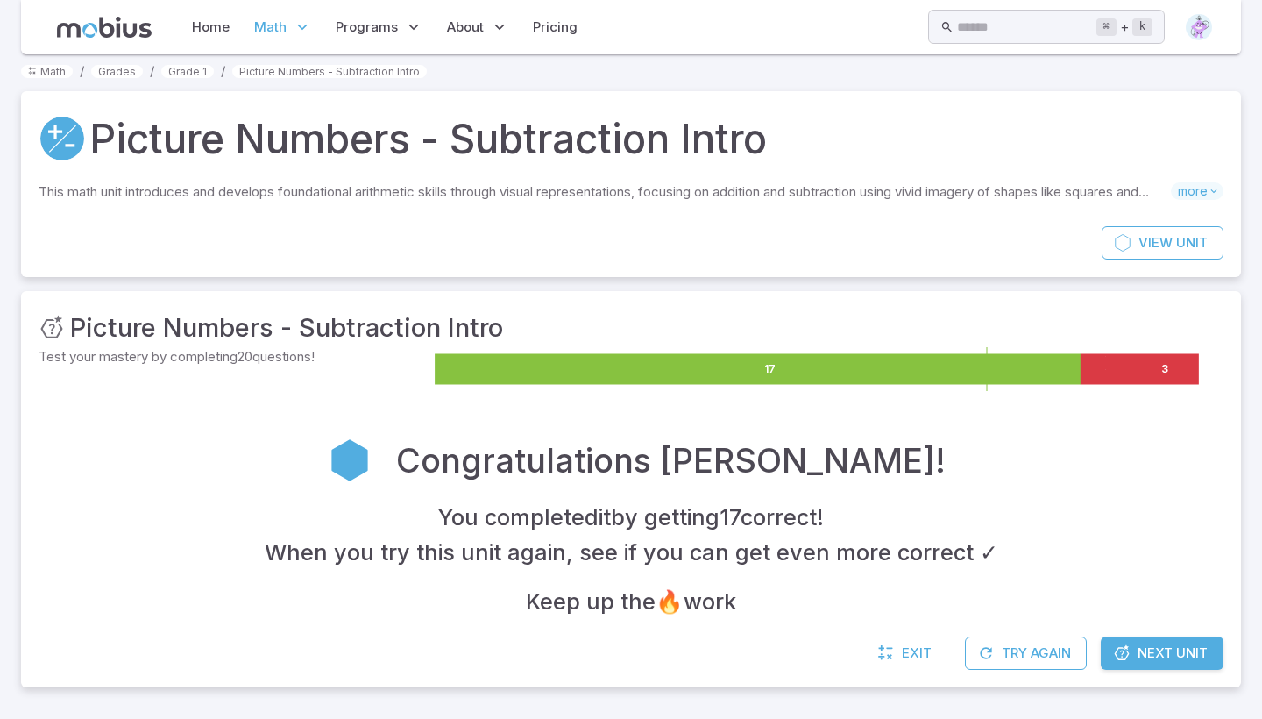
scroll to position [7, 0]
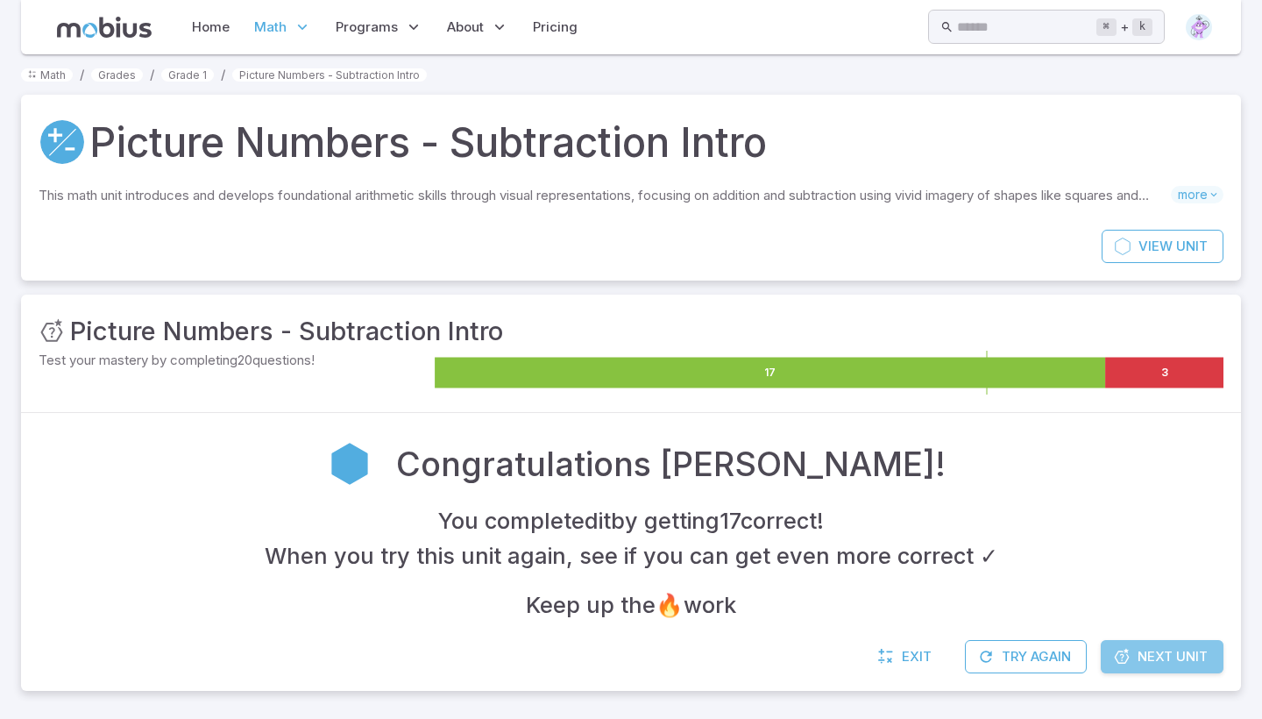
click at [1184, 647] on span "Next Unit" at bounding box center [1172, 656] width 70 height 19
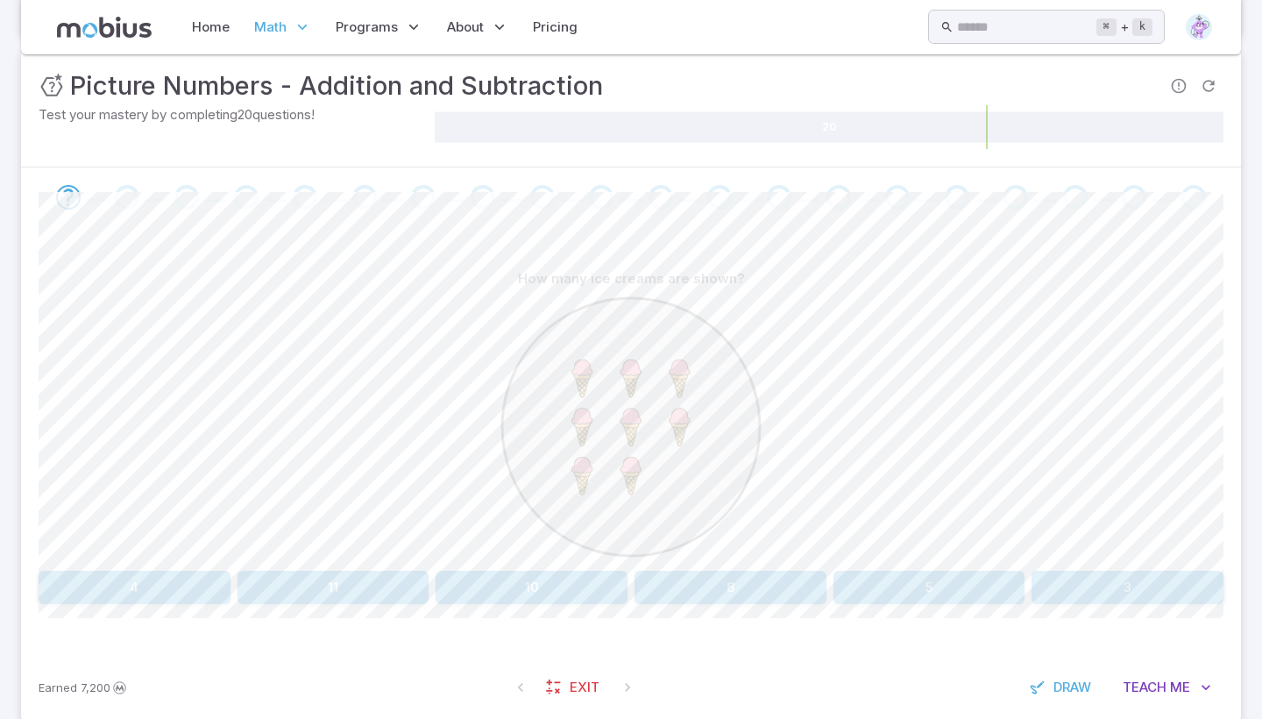
scroll to position [253, 0]
click at [748, 600] on button "8" at bounding box center [730, 586] width 192 height 33
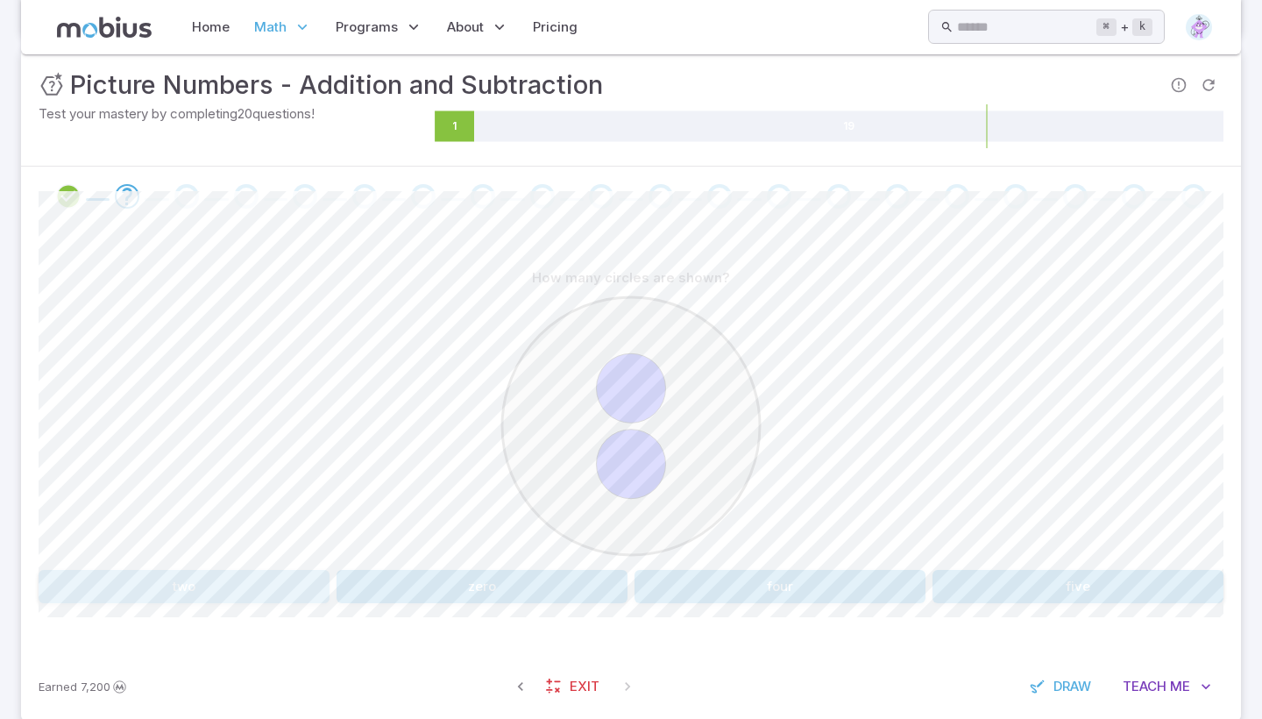
click at [101, 583] on button "two" at bounding box center [184, 586] width 291 height 33
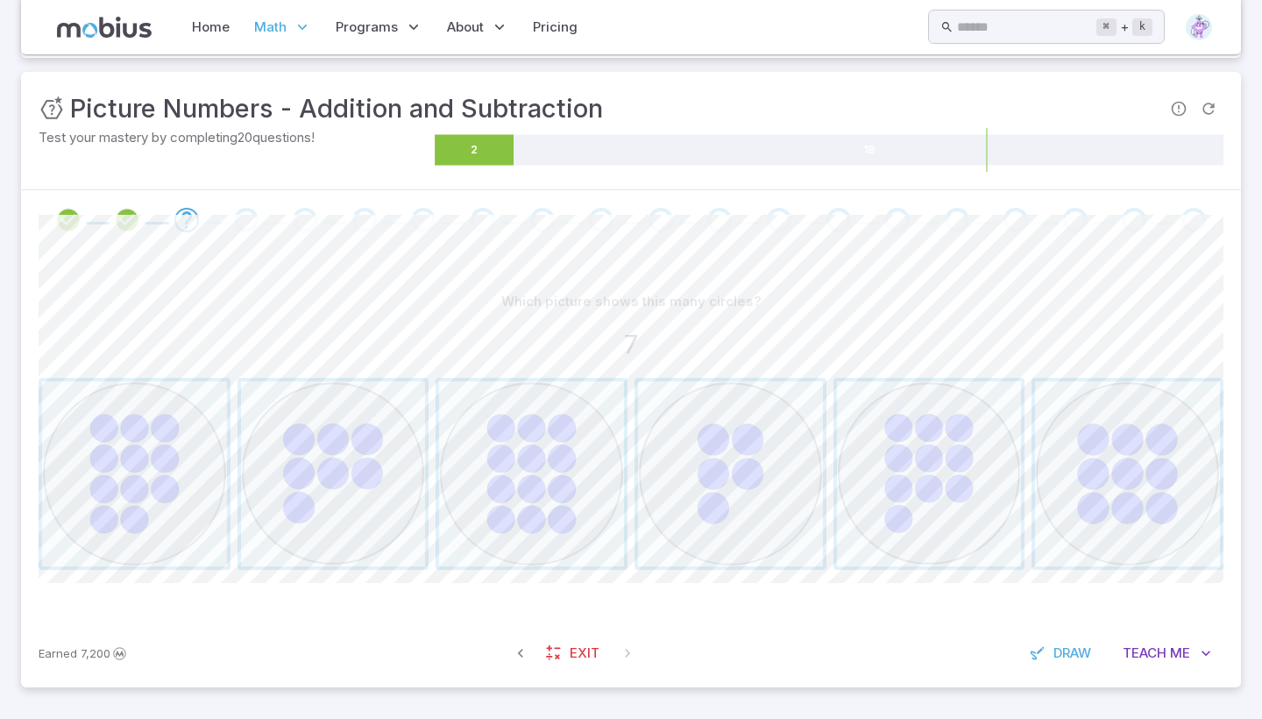
scroll to position [228, 0]
click at [328, 435] on span "button" at bounding box center [333, 475] width 185 height 185
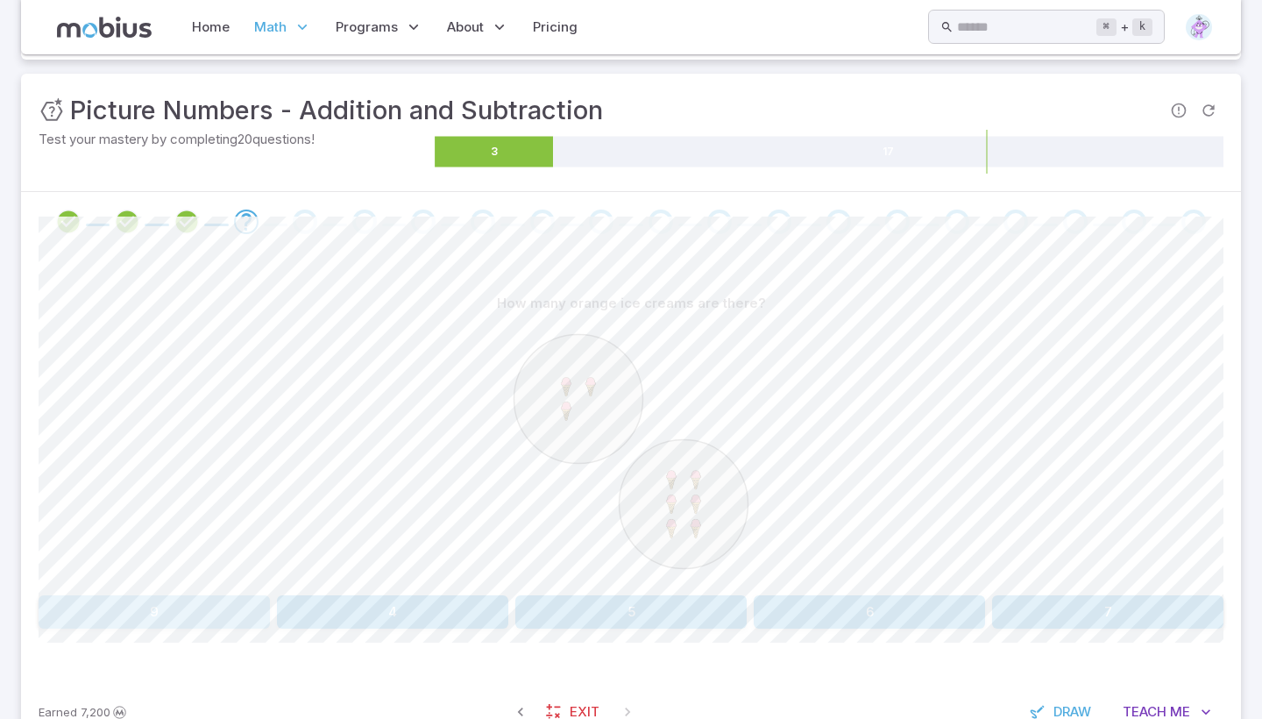
click at [164, 608] on button "9" at bounding box center [154, 611] width 231 height 33
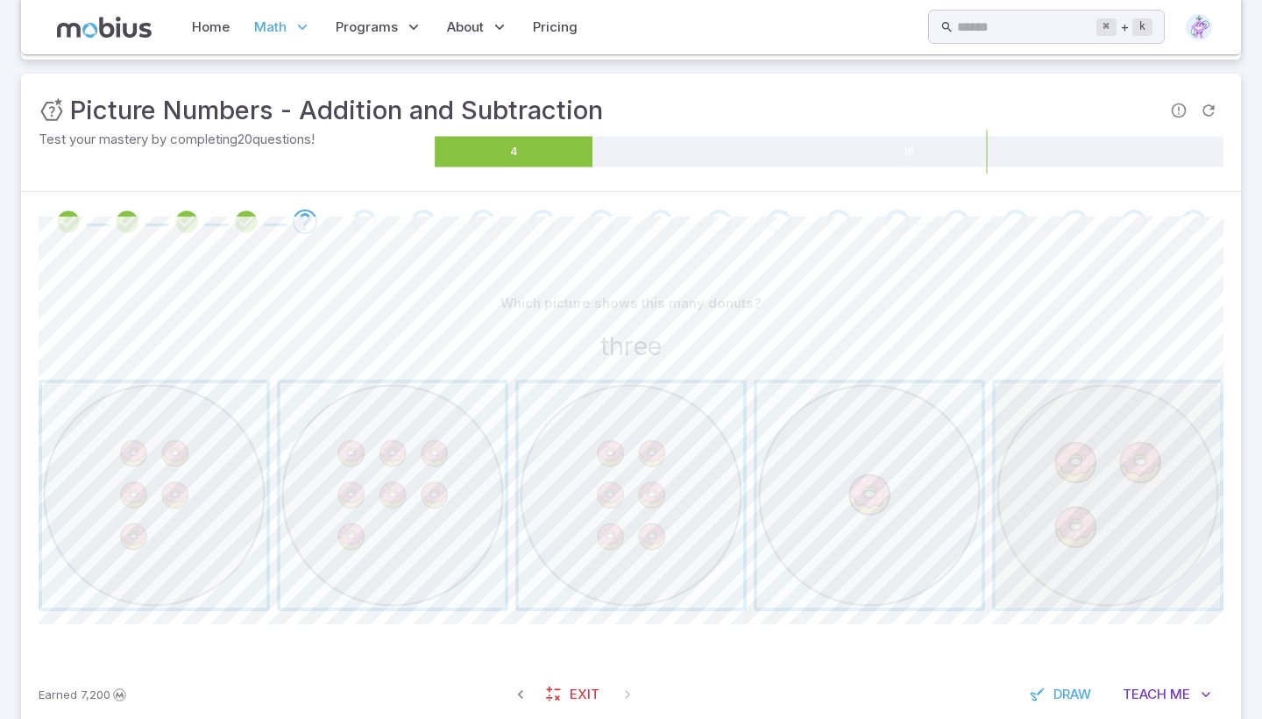
click at [1127, 490] on span "button" at bounding box center [1107, 495] width 224 height 224
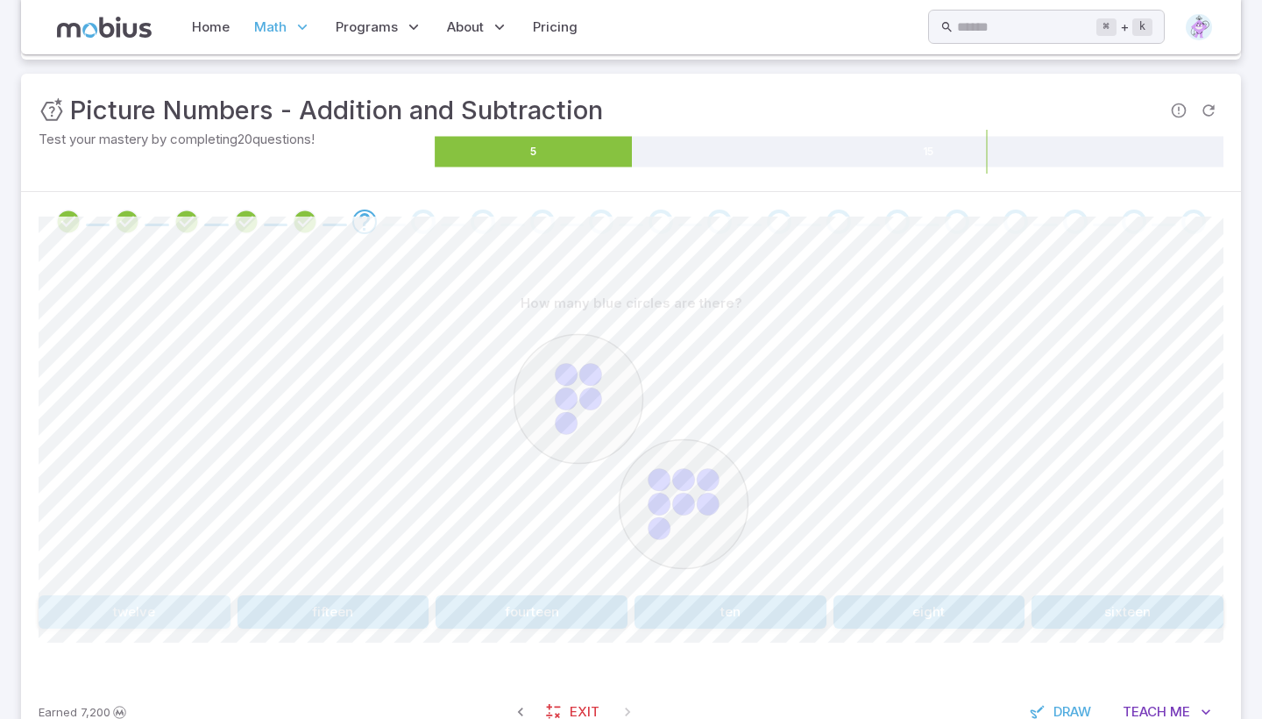
click at [142, 606] on button "twelve" at bounding box center [135, 611] width 192 height 33
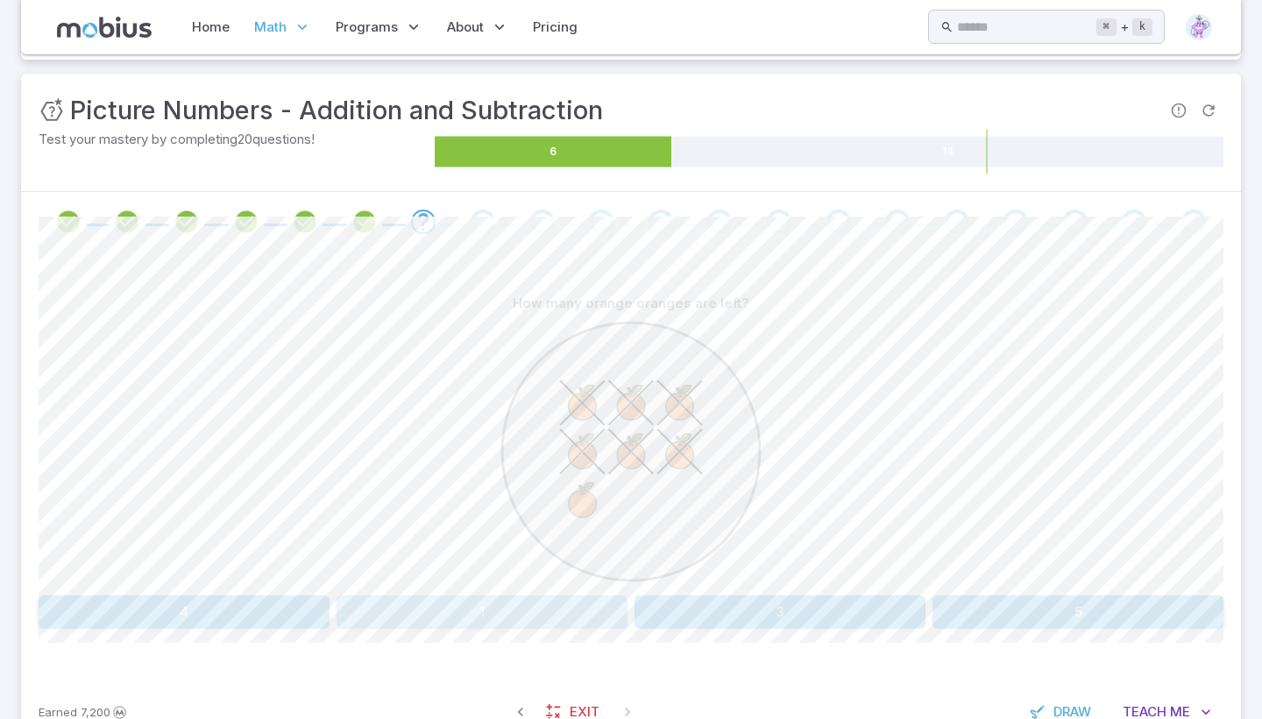
click at [496, 596] on button "1" at bounding box center [481, 611] width 291 height 33
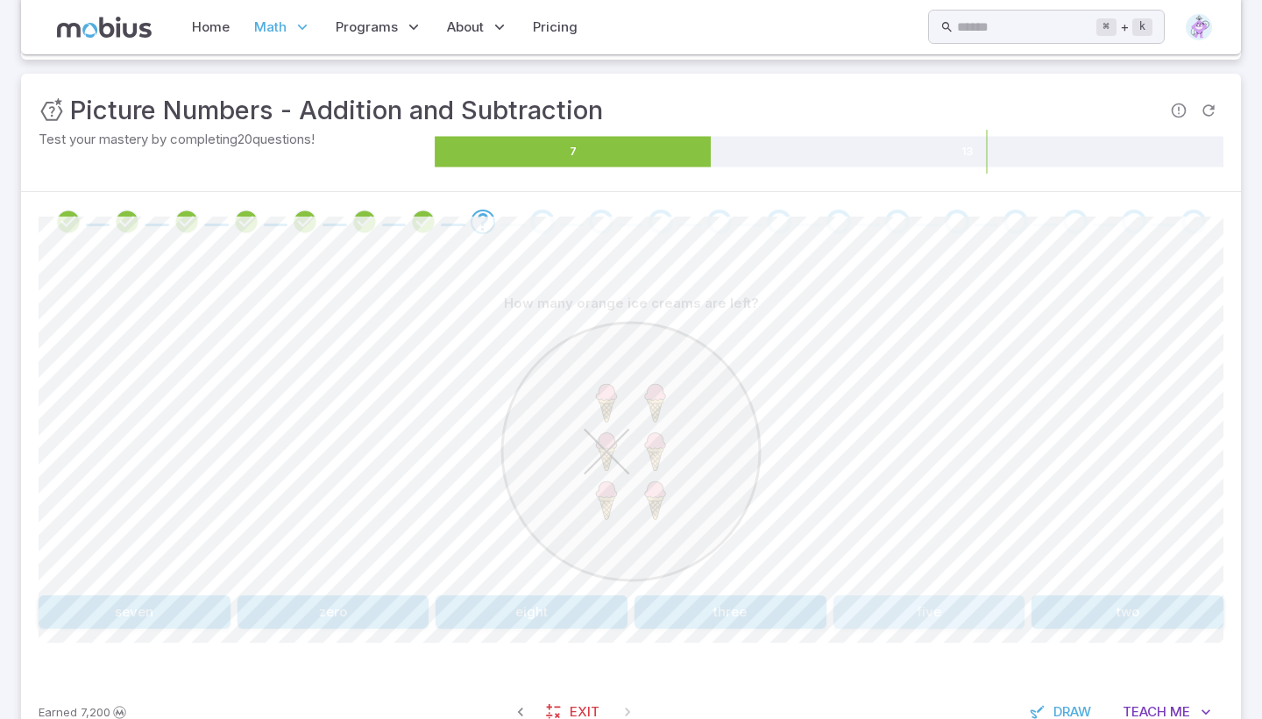
click at [953, 606] on button "five" at bounding box center [929, 611] width 192 height 33
click at [791, 604] on button "1" at bounding box center [779, 611] width 291 height 33
click at [960, 607] on button "one" at bounding box center [1028, 611] width 390 height 33
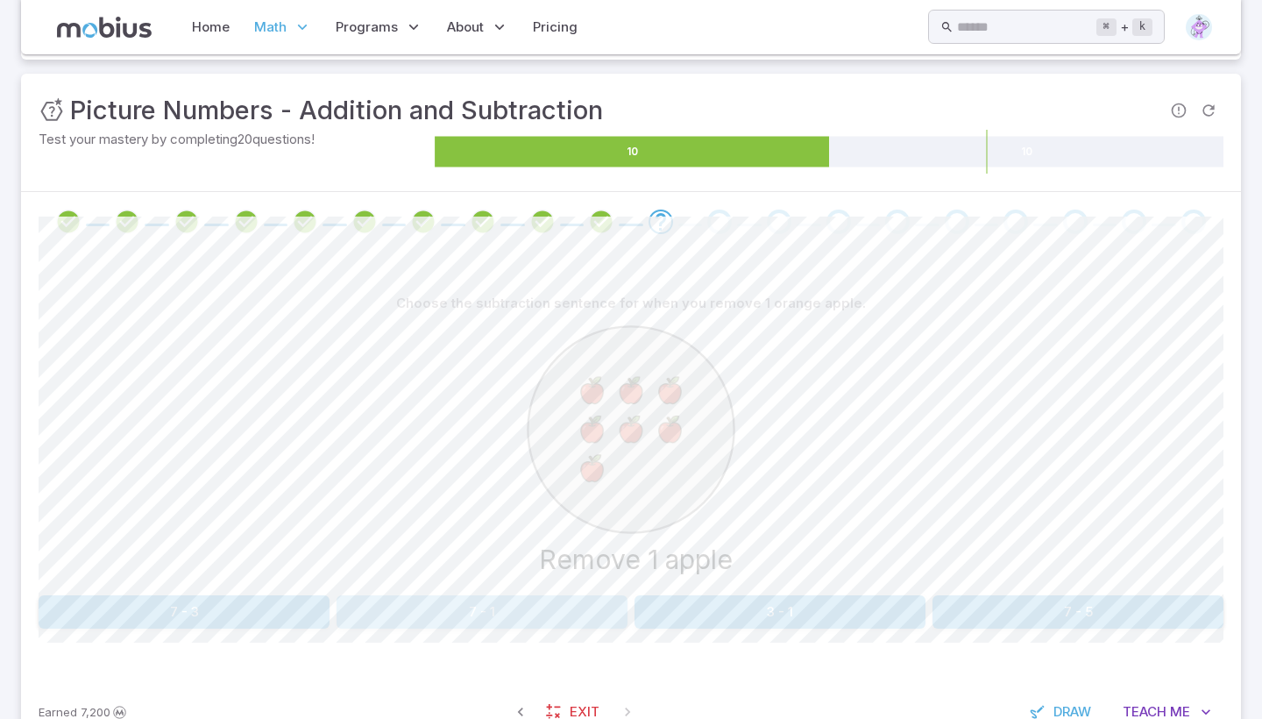
click at [475, 606] on button "7 - 1" at bounding box center [481, 611] width 291 height 33
